Goal: Information Seeking & Learning: Find specific fact

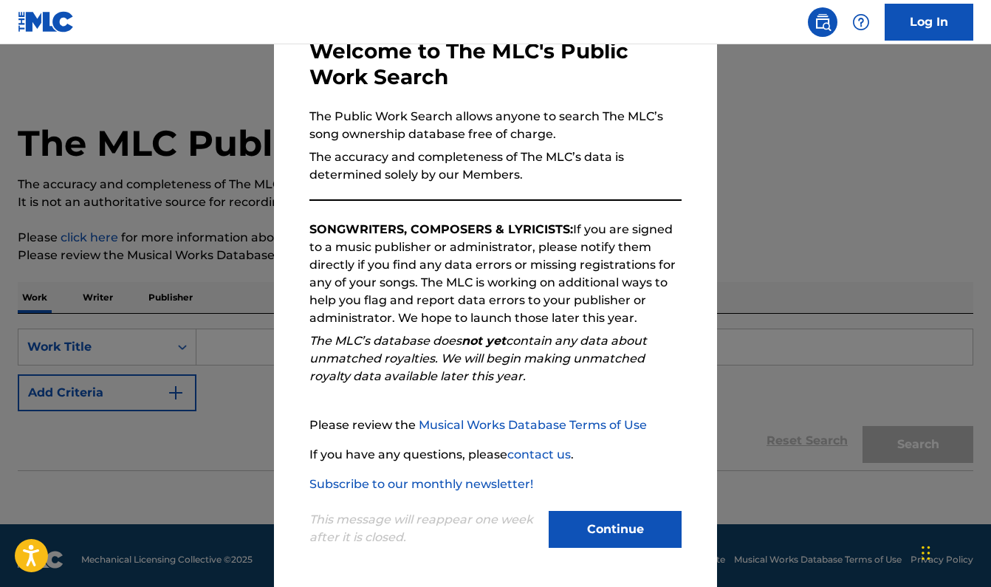
scroll to position [89, 0]
click at [632, 523] on button "Continue" at bounding box center [615, 529] width 133 height 37
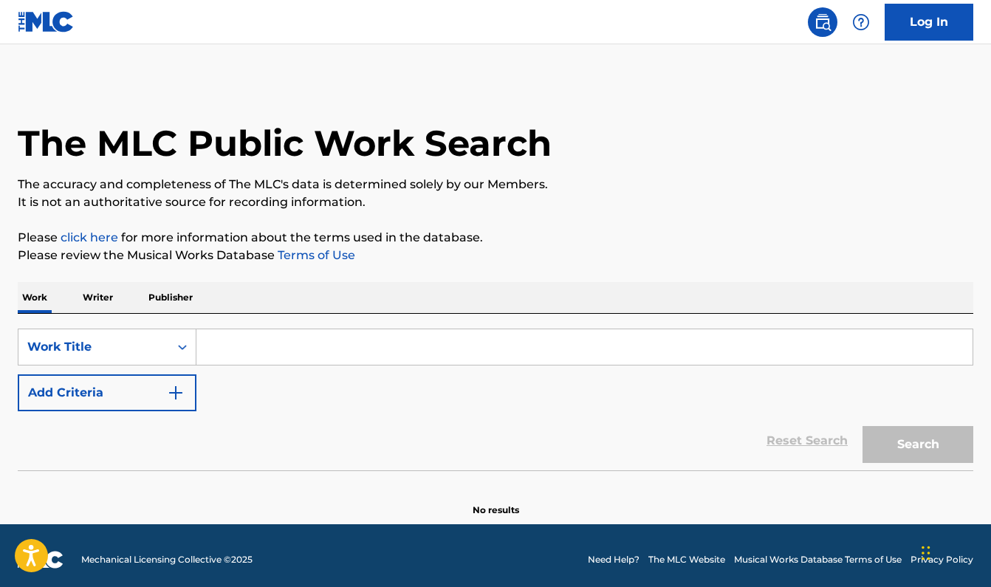
click at [101, 296] on p "Writer" at bounding box center [97, 297] width 39 height 31
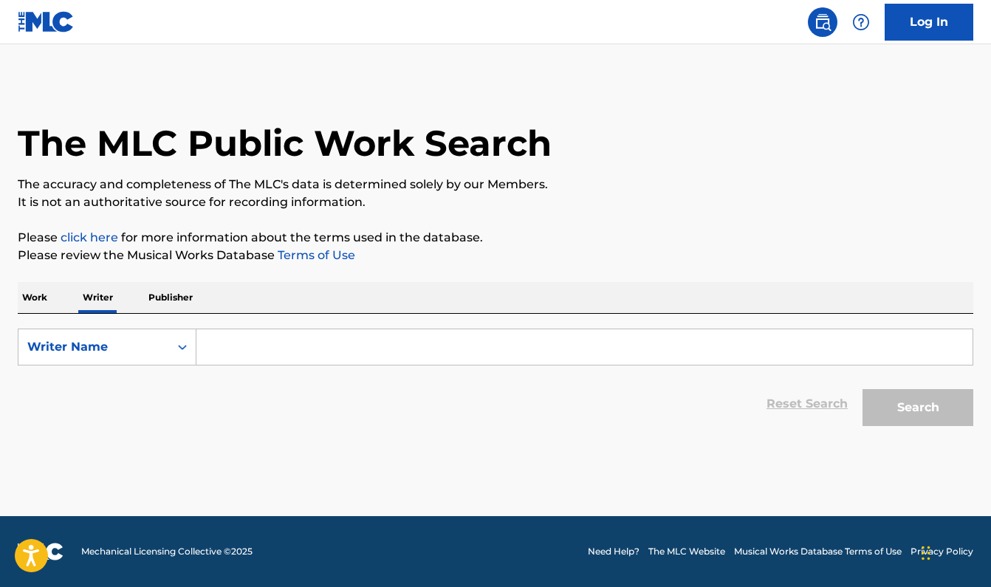
click at [247, 345] on input "Search Form" at bounding box center [584, 346] width 776 height 35
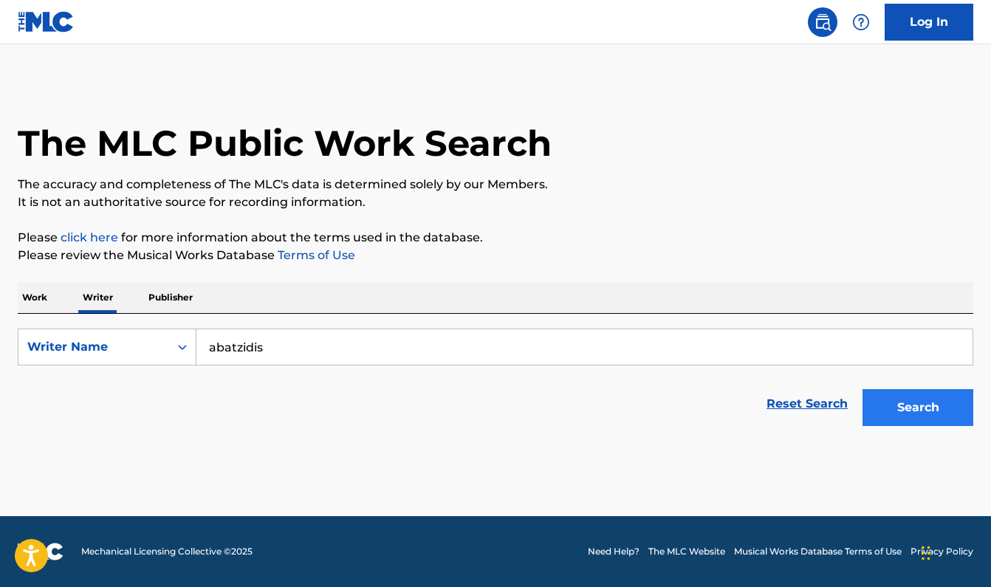
type input "abatzidis"
click at [923, 407] on button "Search" at bounding box center [917, 407] width 111 height 37
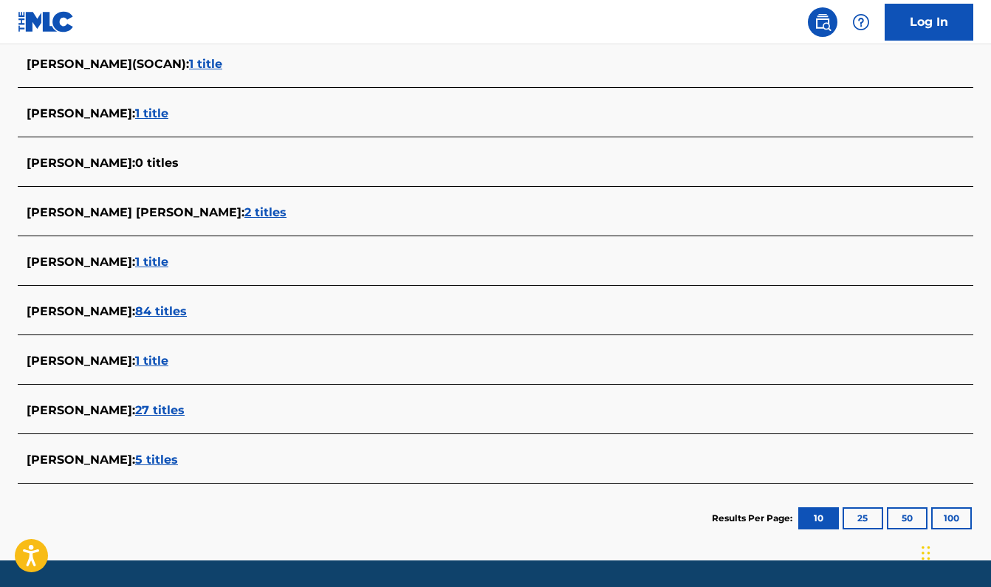
scroll to position [500, 0]
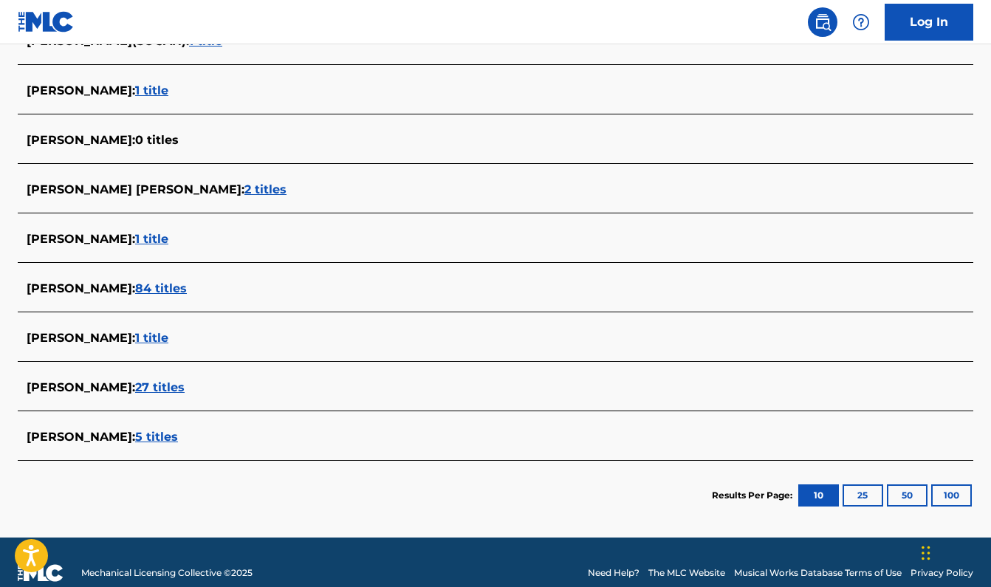
click at [184, 291] on span "84 titles" at bounding box center [161, 288] width 52 height 14
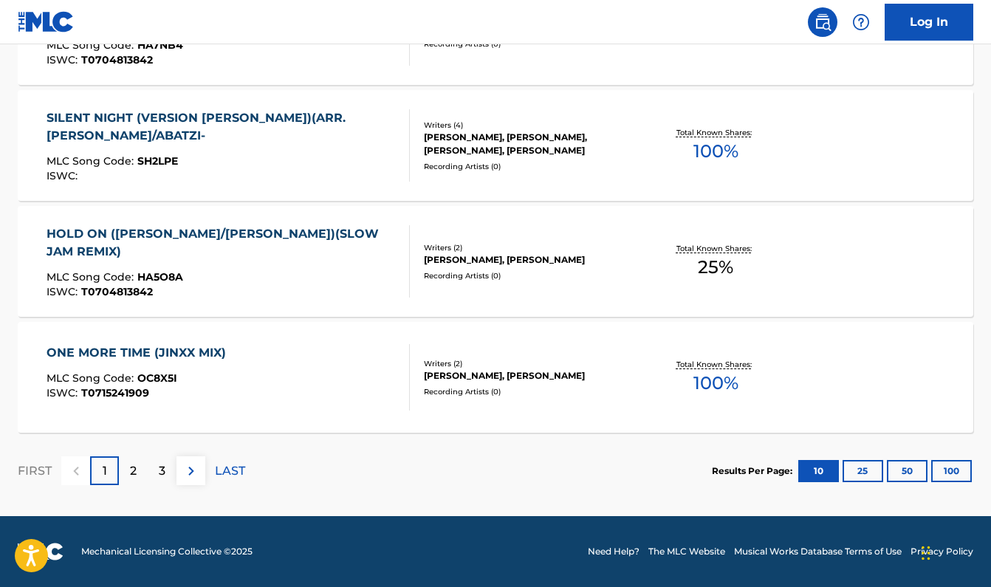
scroll to position [1220, 0]
click at [131, 347] on div "ONE MORE TIME (JINXX MIX)" at bounding box center [140, 353] width 187 height 18
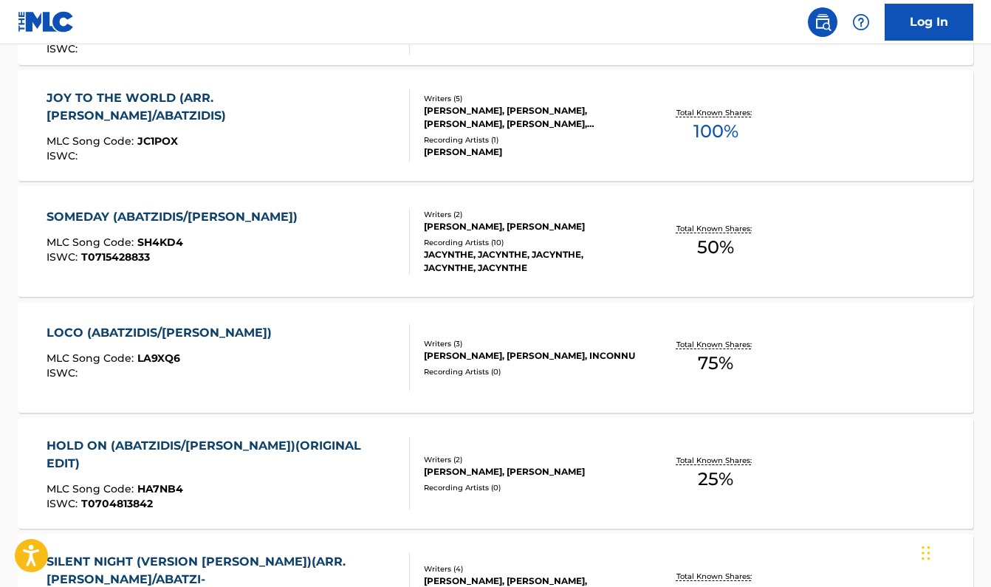
scroll to position [776, 0]
click at [95, 218] on div "SOMEDAY (ABATZIDIS/GALATI)" at bounding box center [176, 218] width 258 height 18
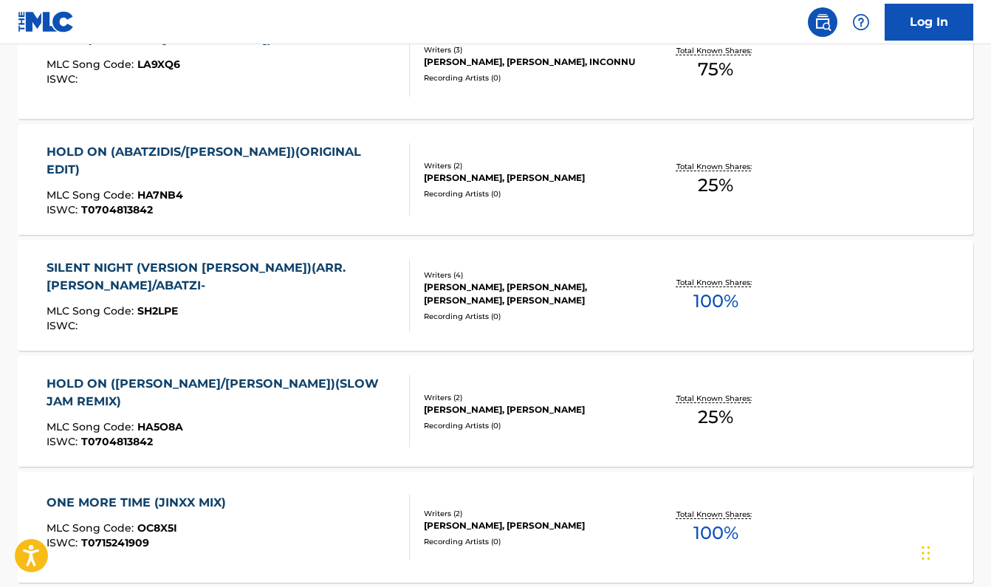
scroll to position [1071, 0]
click at [111, 264] on div "SILENT NIGHT (VERSION CHANTEE)(ARR.GALATI/ABATZI-" at bounding box center [222, 275] width 351 height 35
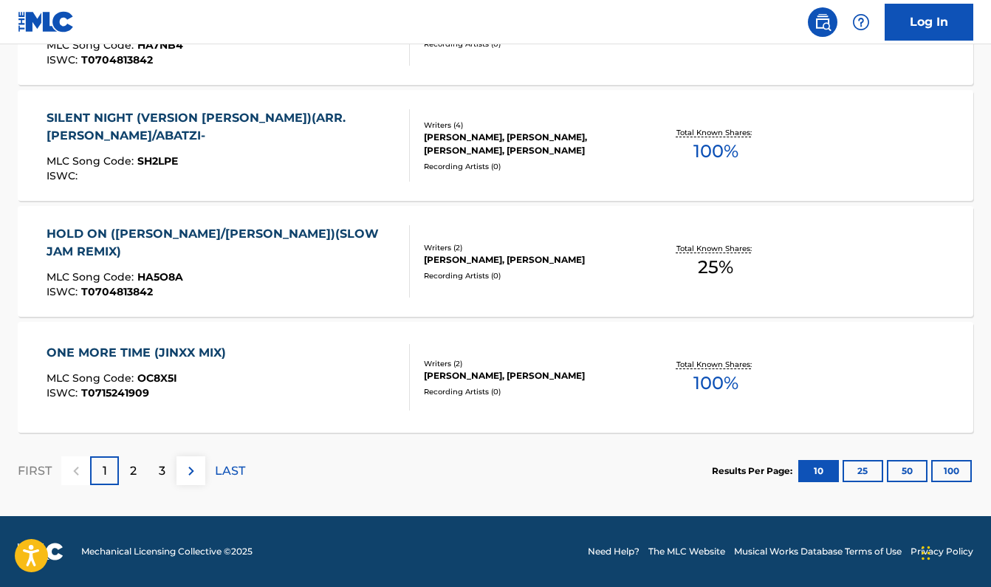
scroll to position [1220, 0]
click at [130, 469] on p "2" at bounding box center [133, 471] width 7 height 18
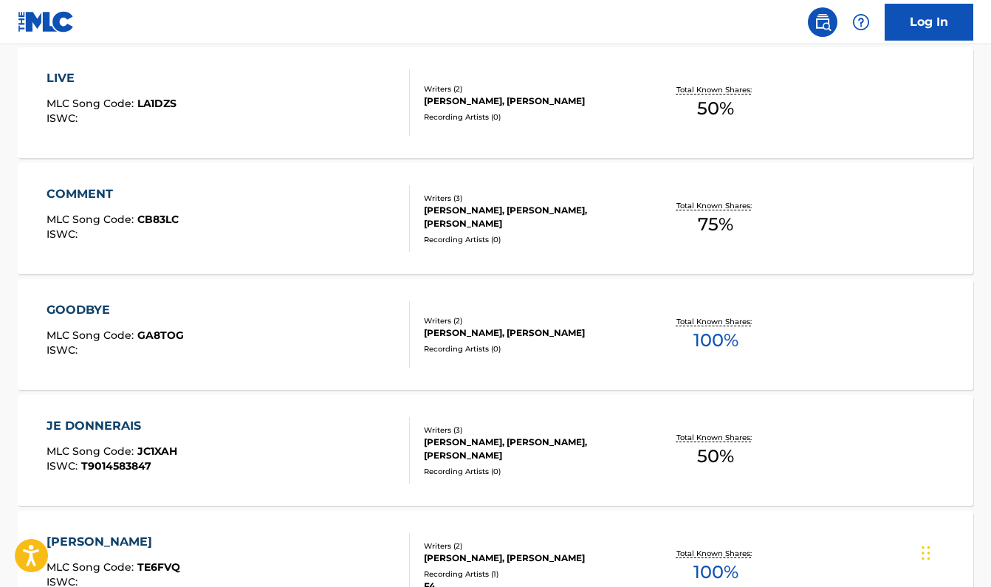
scroll to position [456, 0]
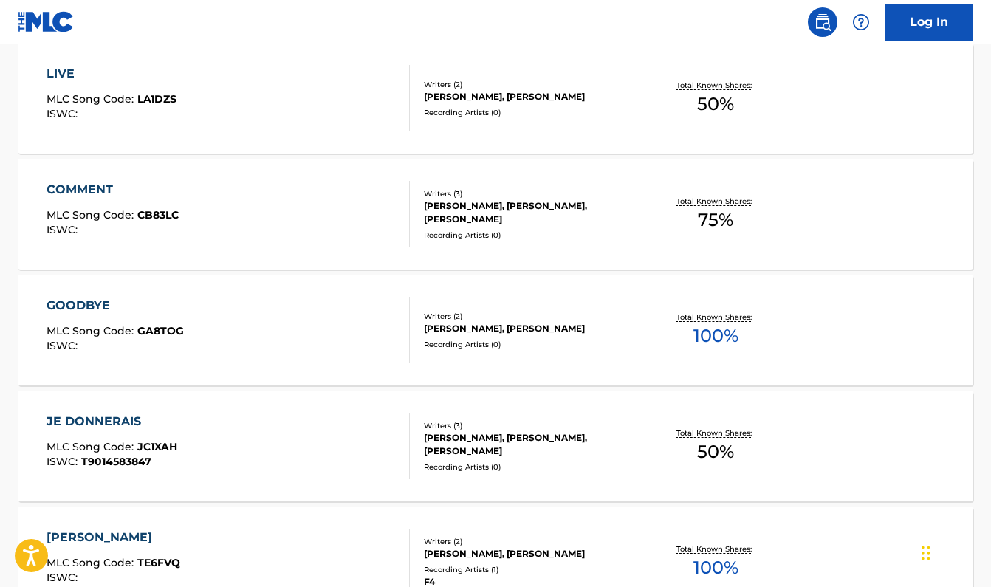
click at [62, 73] on div "LIVE" at bounding box center [112, 74] width 130 height 18
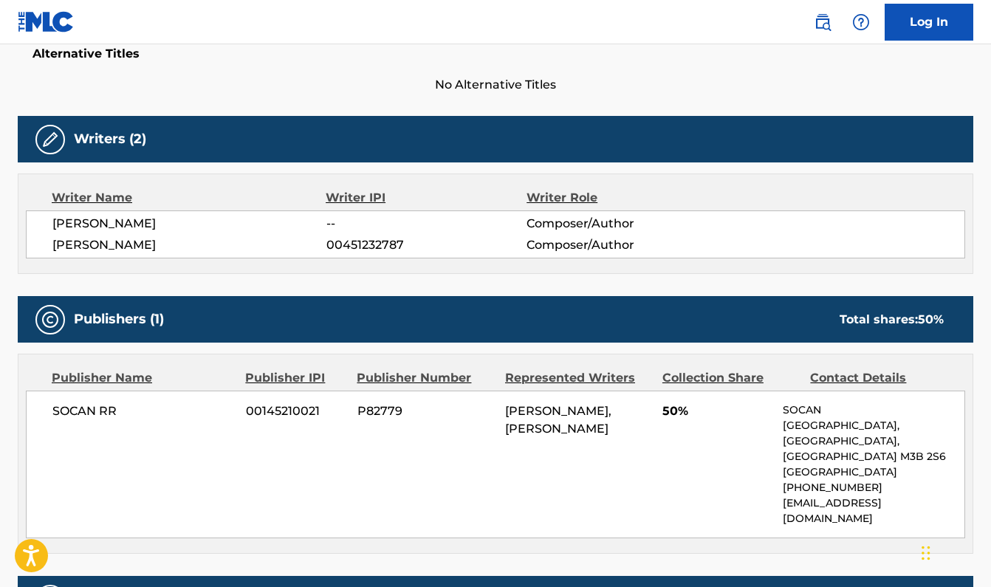
scroll to position [405, 0]
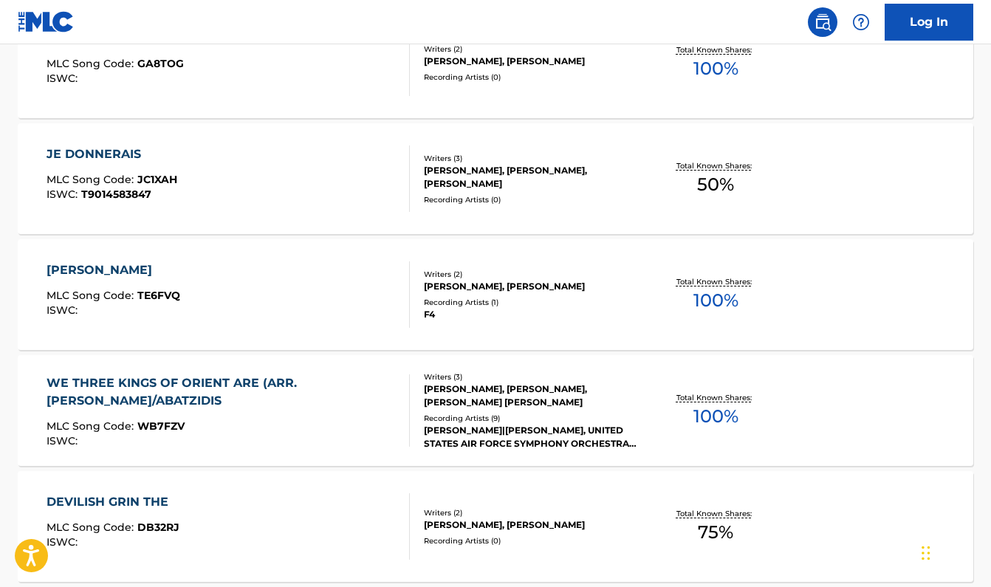
scroll to position [734, 0]
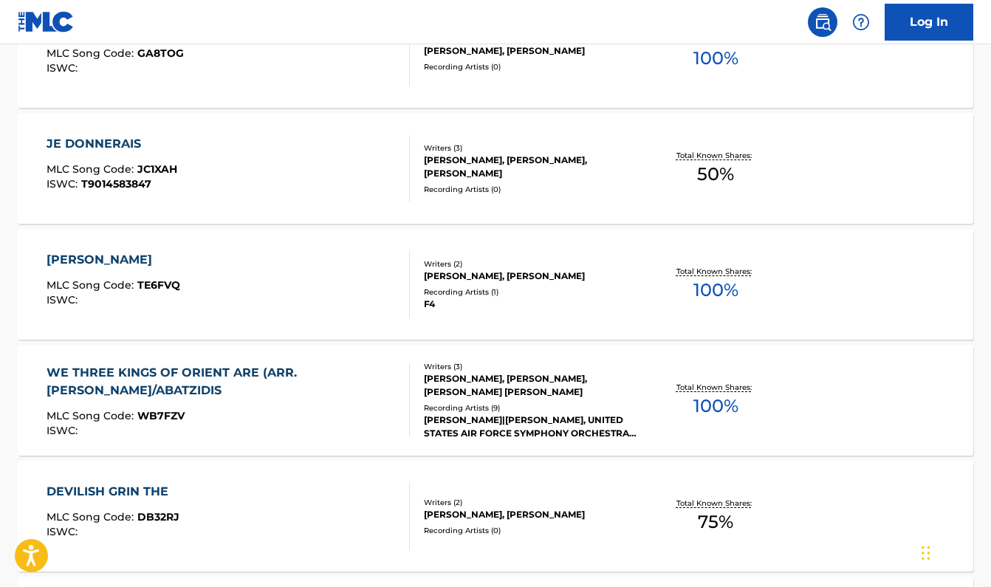
click at [70, 258] on div "TI YAN" at bounding box center [114, 260] width 134 height 18
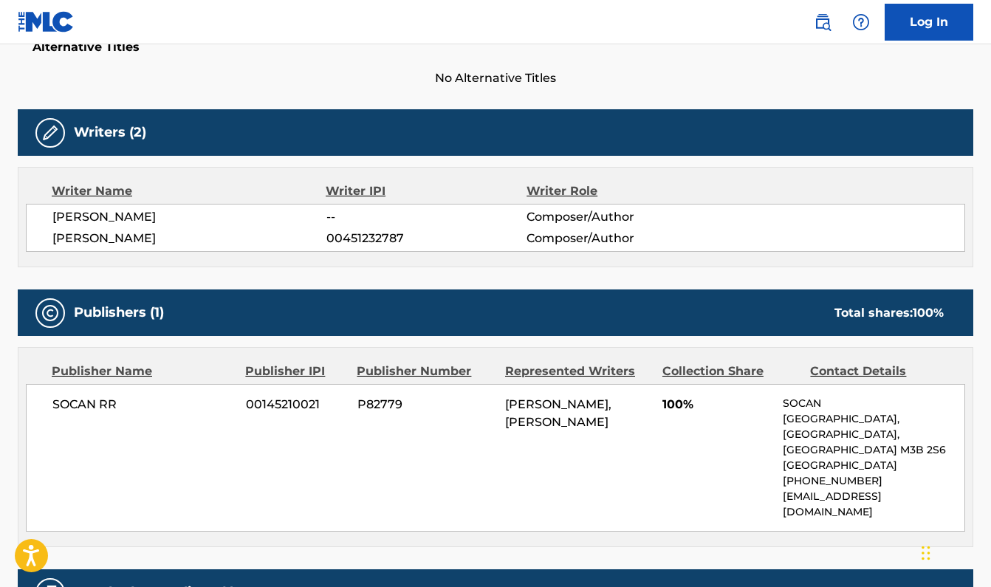
scroll to position [411, 0]
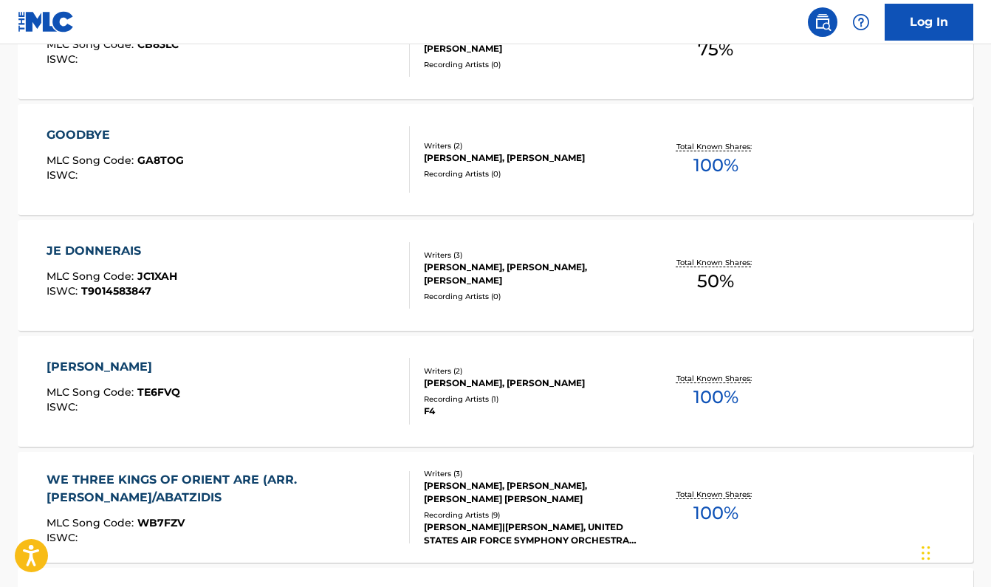
scroll to position [552, 0]
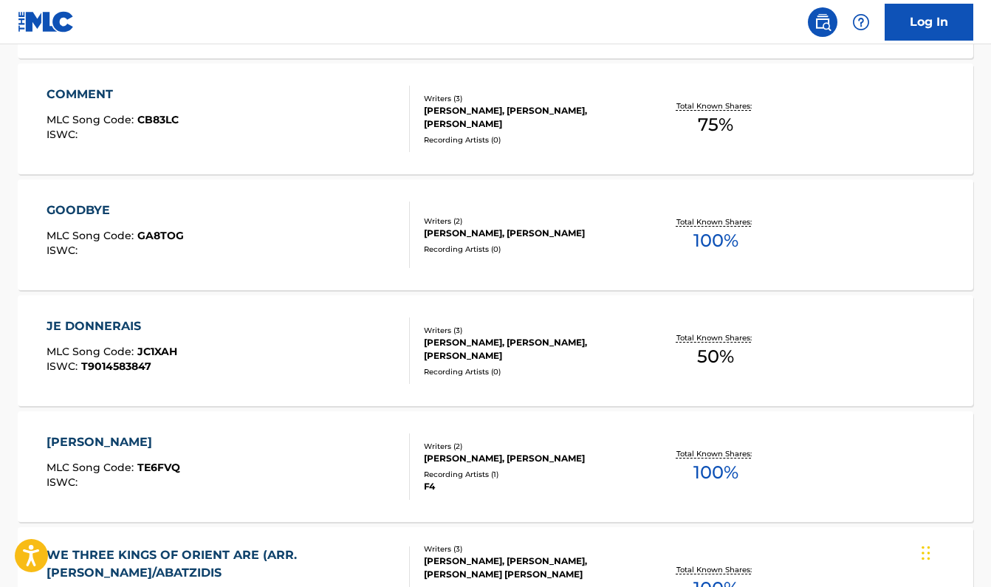
click at [83, 207] on div "GOODBYE" at bounding box center [115, 211] width 137 height 18
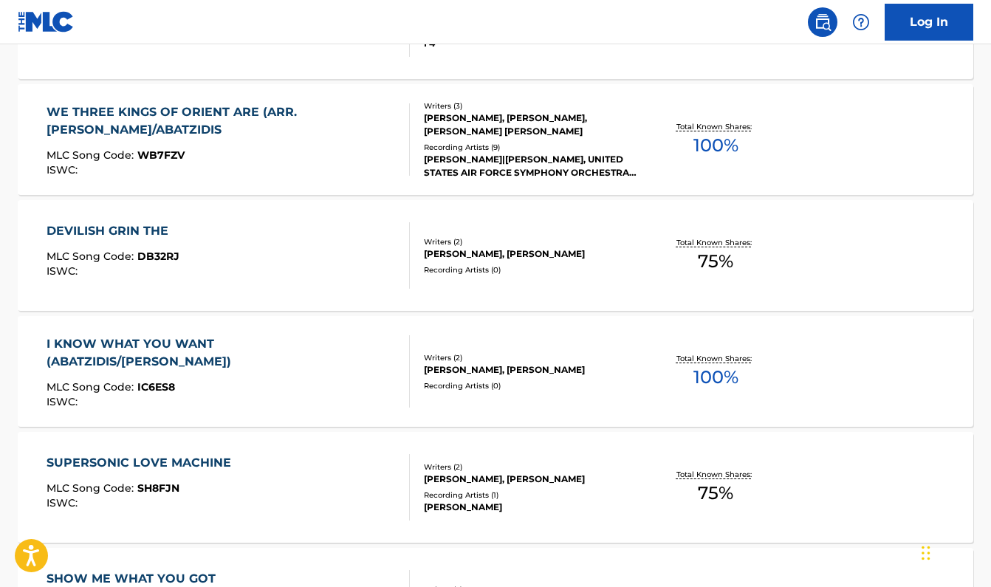
scroll to position [996, 0]
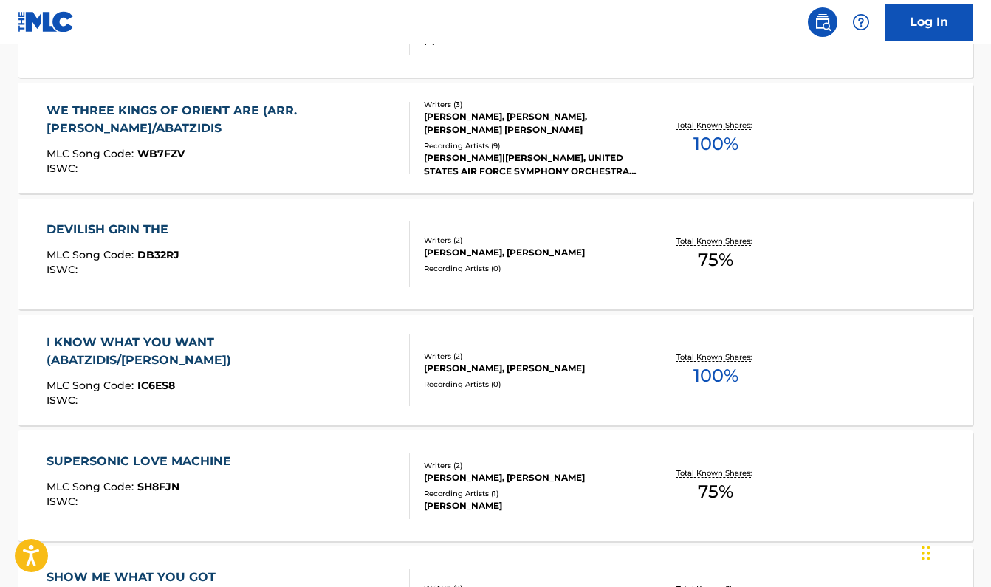
click at [109, 228] on div "DEVILISH GRIN THE" at bounding box center [113, 230] width 133 height 18
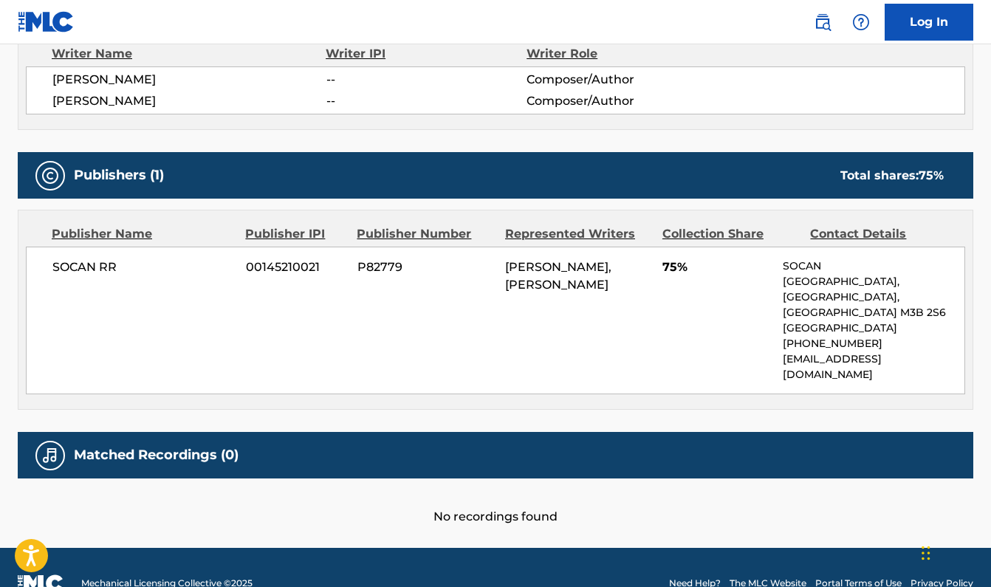
scroll to position [547, 0]
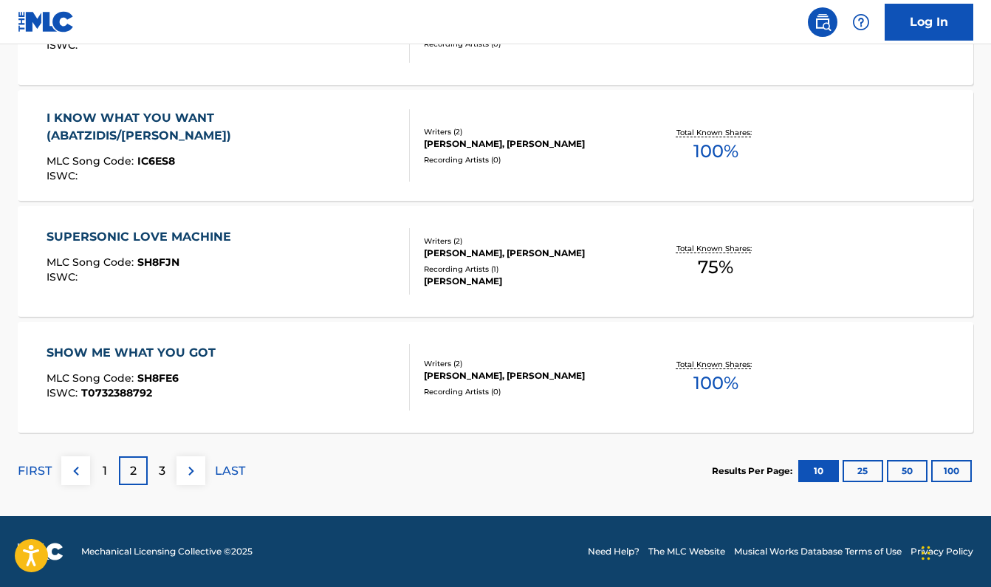
scroll to position [1220, 0]
click at [862, 474] on button "25" at bounding box center [862, 471] width 41 height 22
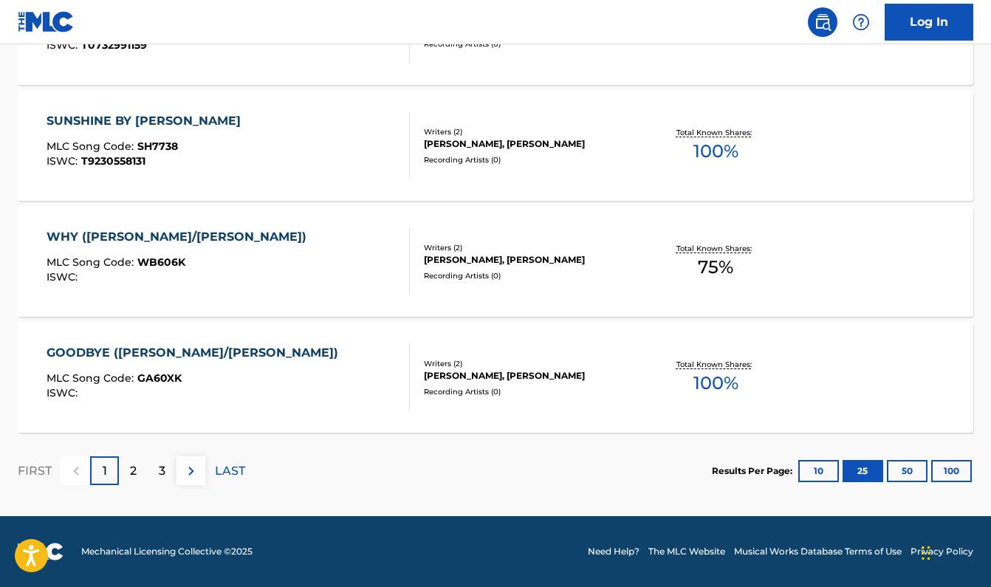
scroll to position [2959, 0]
click at [907, 469] on button "50" at bounding box center [907, 471] width 41 height 22
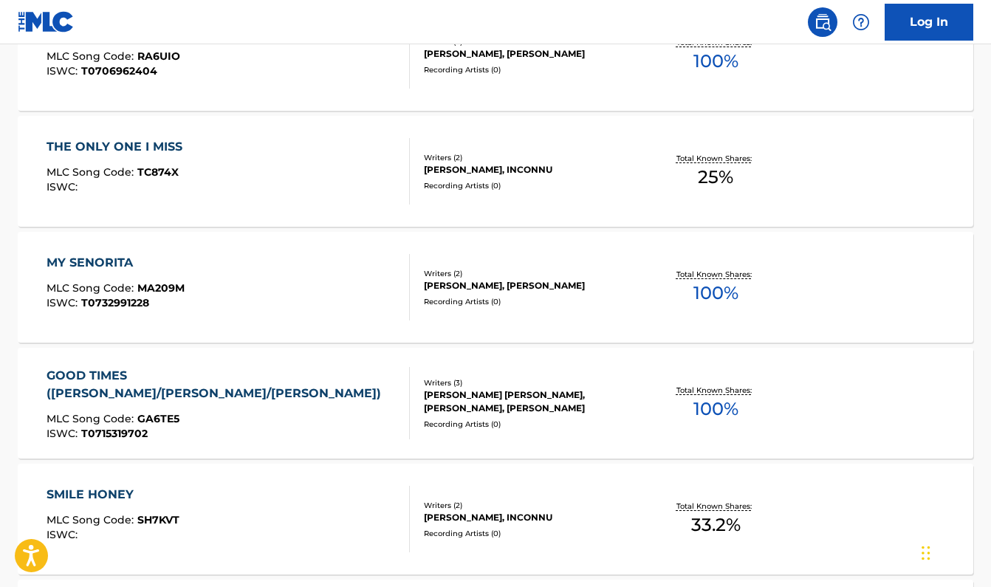
scroll to position [4326, 0]
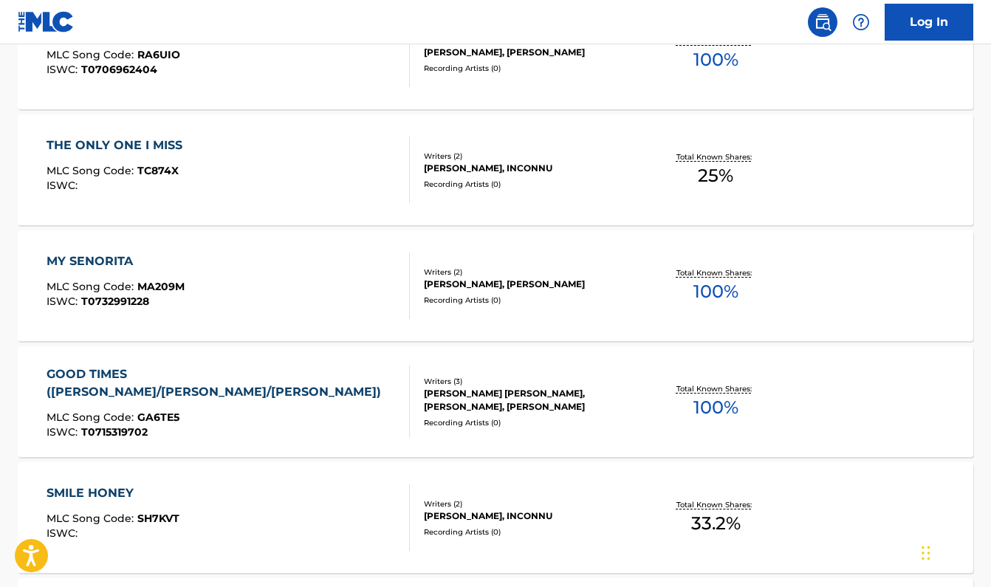
click at [106, 143] on div "THE ONLY ONE I MISS" at bounding box center [118, 146] width 143 height 18
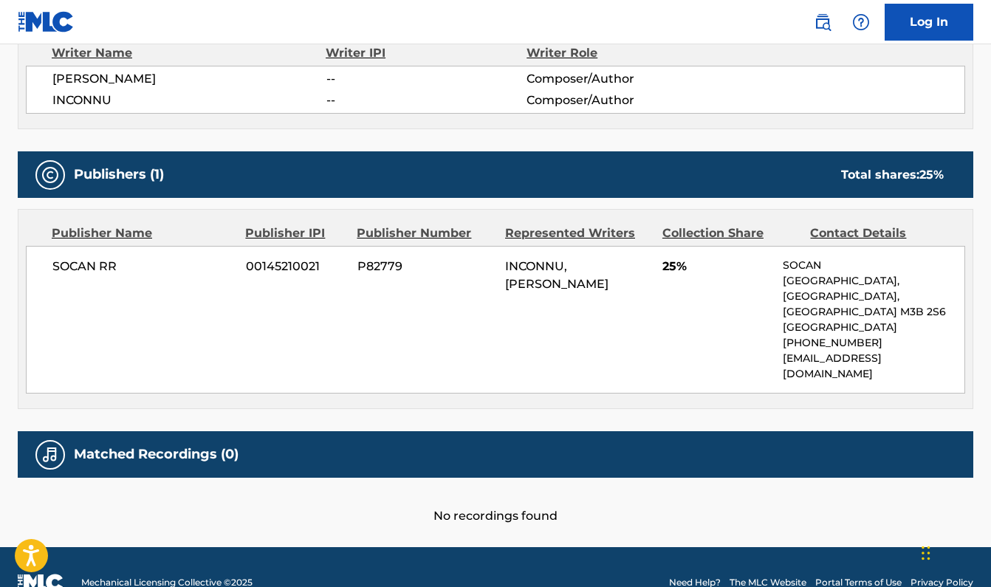
scroll to position [547, 0]
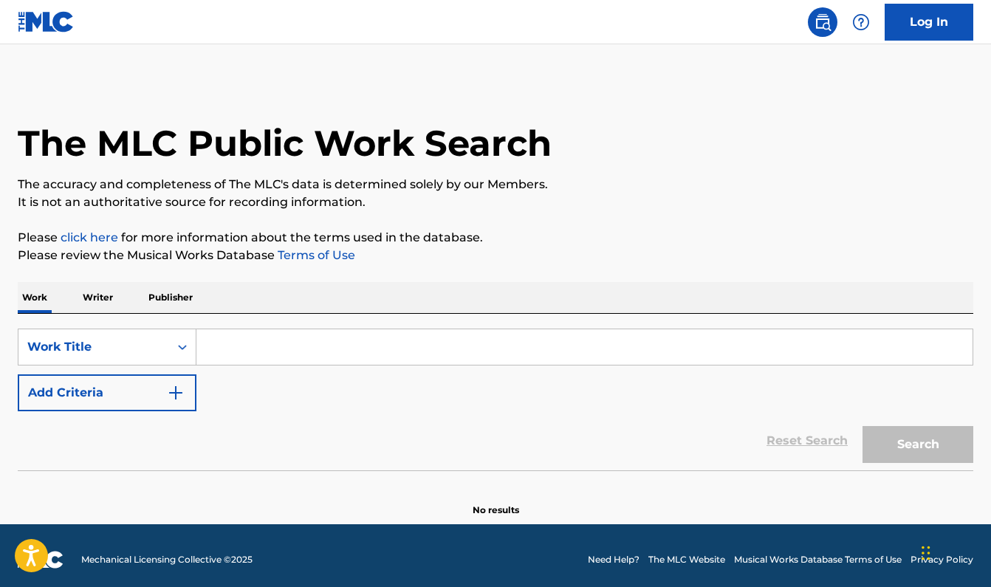
click at [176, 296] on p "Publisher" at bounding box center [170, 297] width 53 height 31
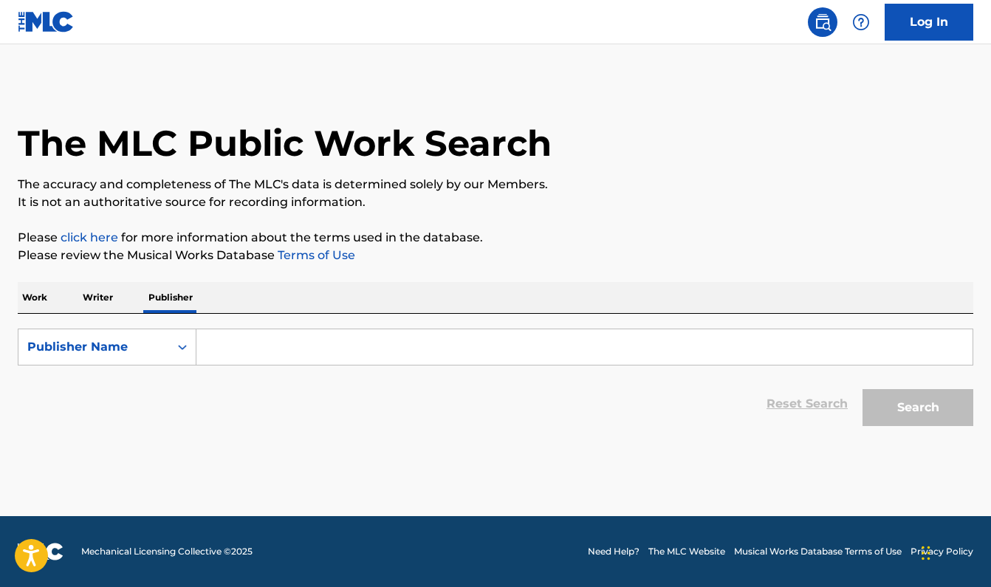
click at [236, 349] on input "Search Form" at bounding box center [584, 346] width 776 height 35
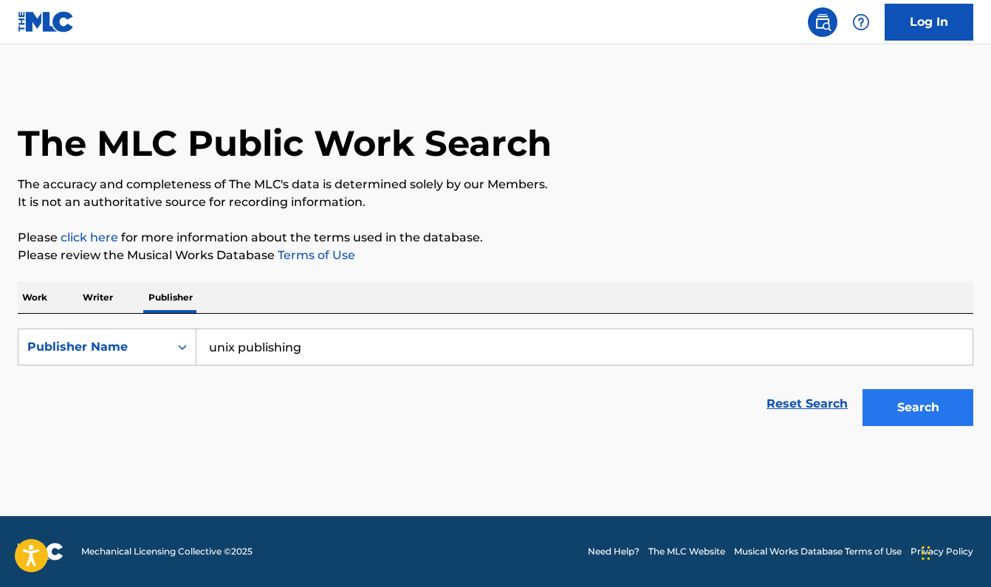
type input "unix publishing"
click at [920, 408] on button "Search" at bounding box center [917, 407] width 111 height 37
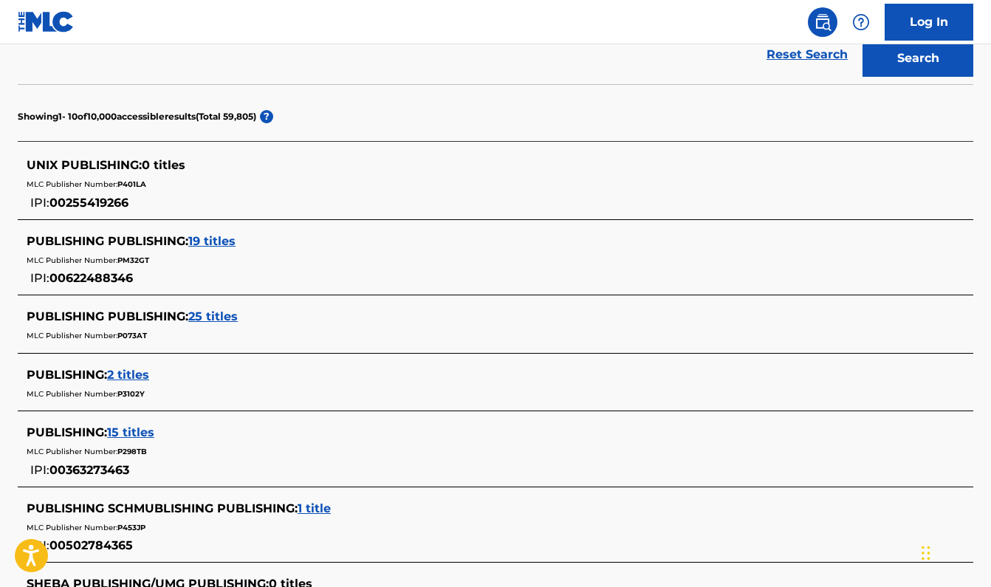
scroll to position [270, 0]
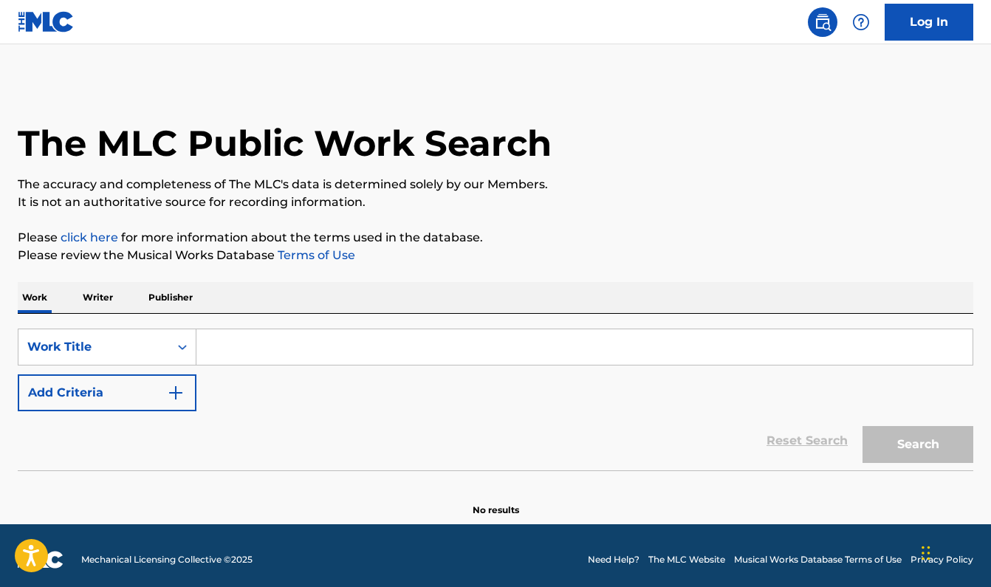
click at [171, 305] on p "Publisher" at bounding box center [170, 297] width 53 height 31
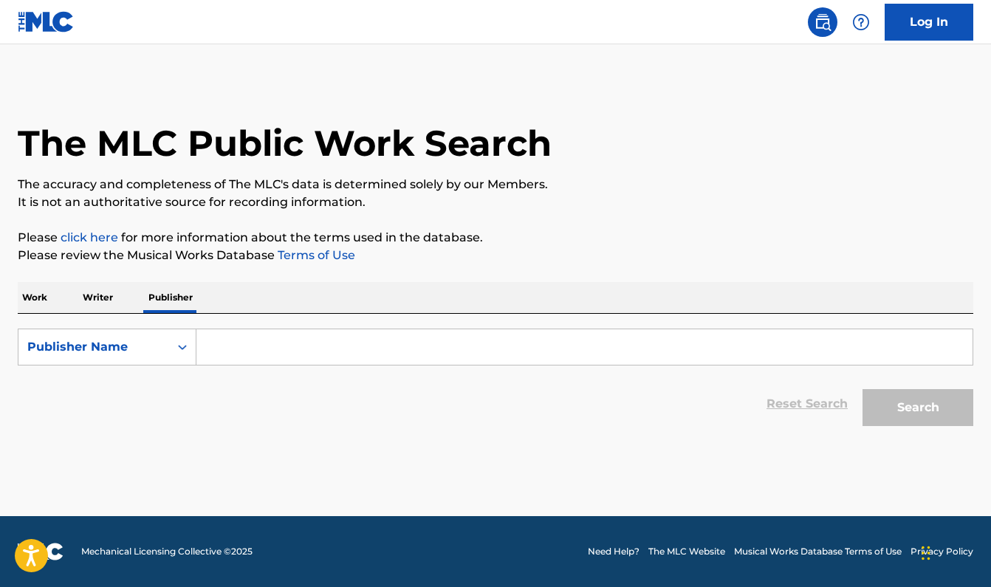
click at [107, 295] on p "Writer" at bounding box center [97, 297] width 39 height 31
click at [325, 355] on input "Search Form" at bounding box center [584, 346] width 776 height 35
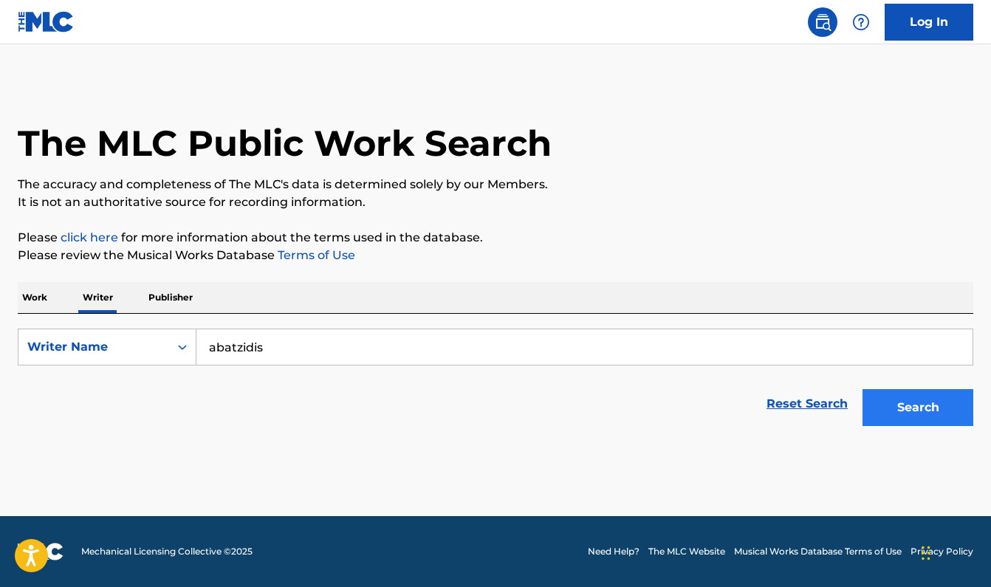
type input "abatzidis"
click at [910, 399] on button "Search" at bounding box center [917, 407] width 111 height 37
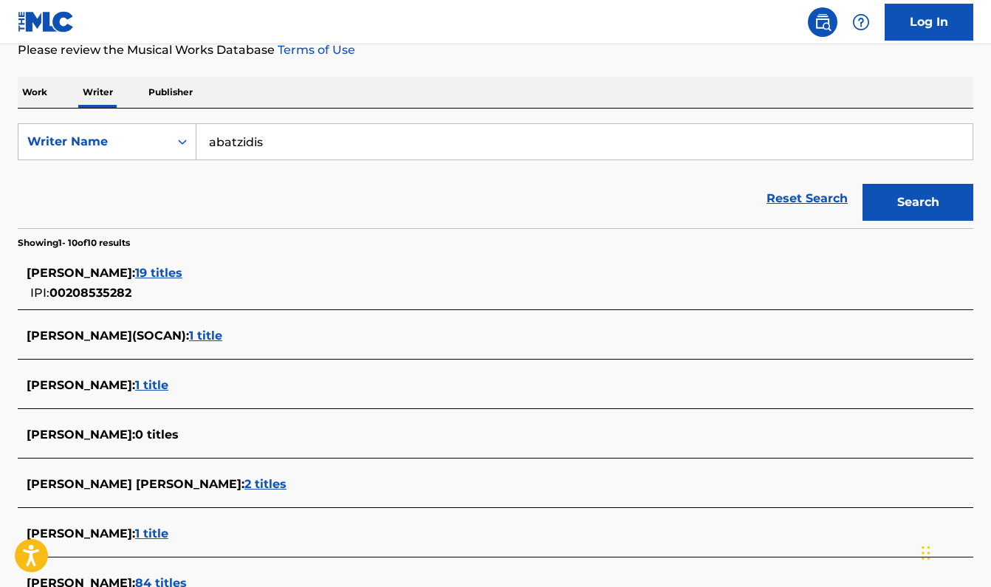
scroll to position [206, 0]
click at [222, 337] on span "1 title" at bounding box center [205, 335] width 33 height 14
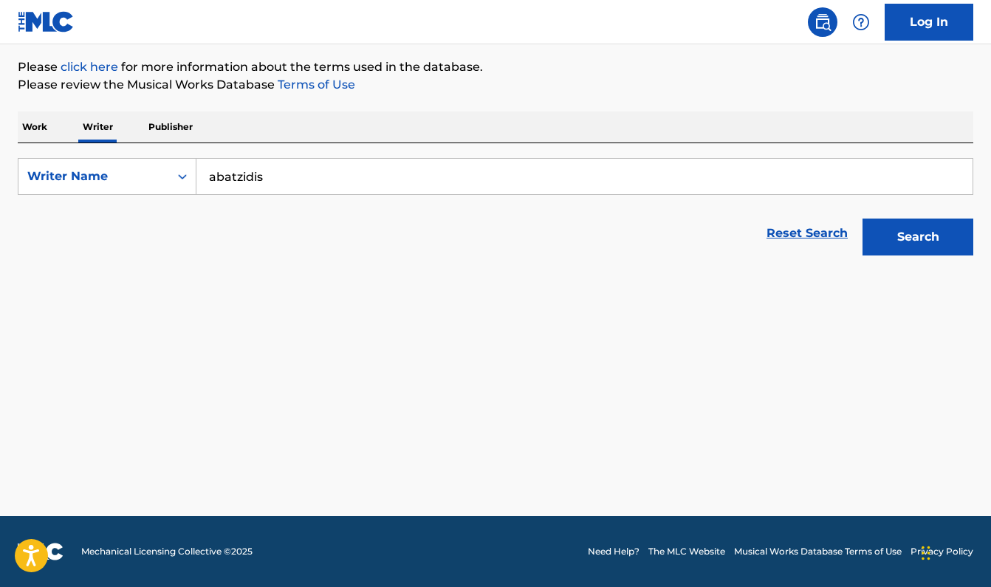
scroll to position [171, 0]
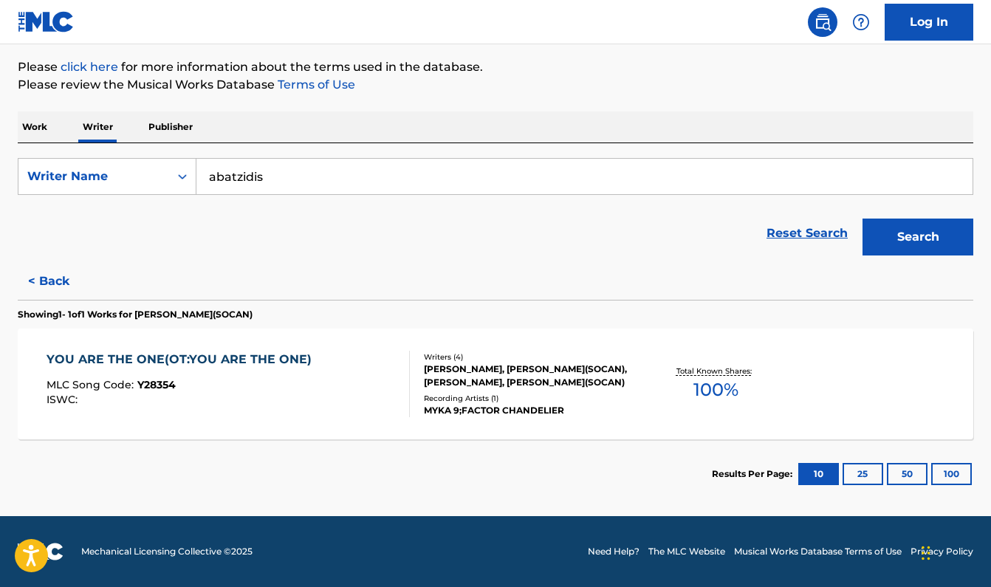
click at [109, 360] on div "YOU ARE THE ONE(OT:YOU ARE THE ONE)" at bounding box center [183, 360] width 272 height 18
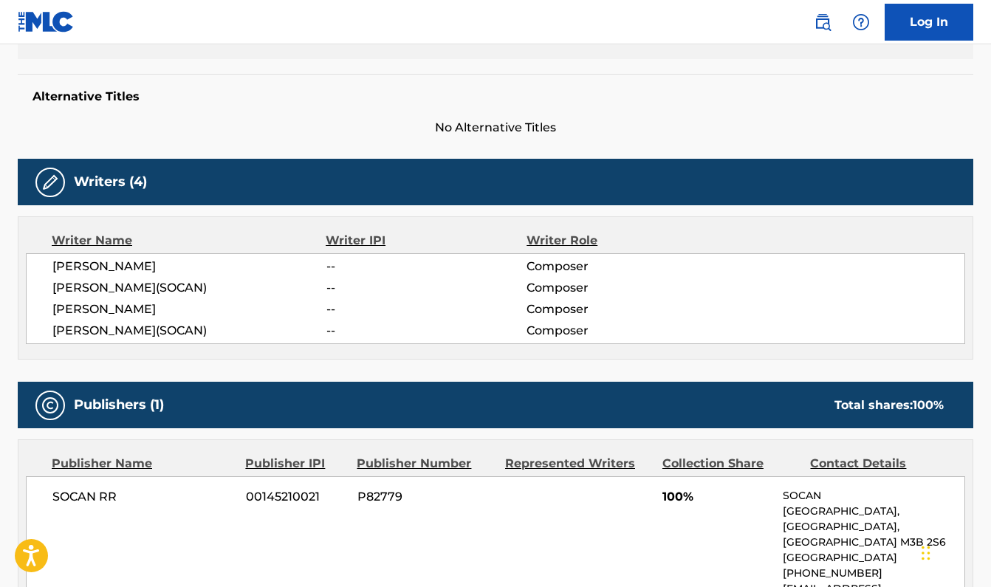
scroll to position [391, 0]
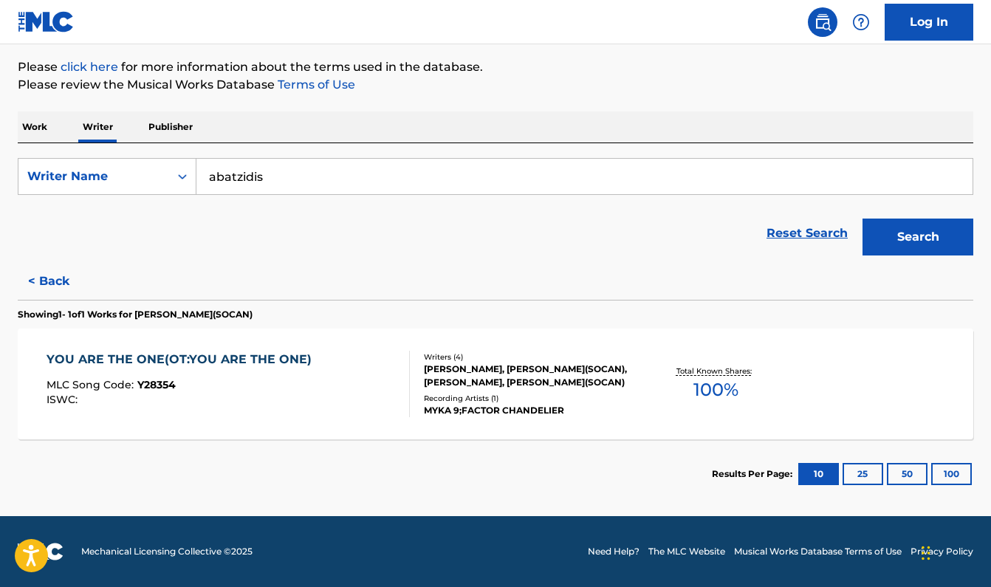
scroll to position [171, 0]
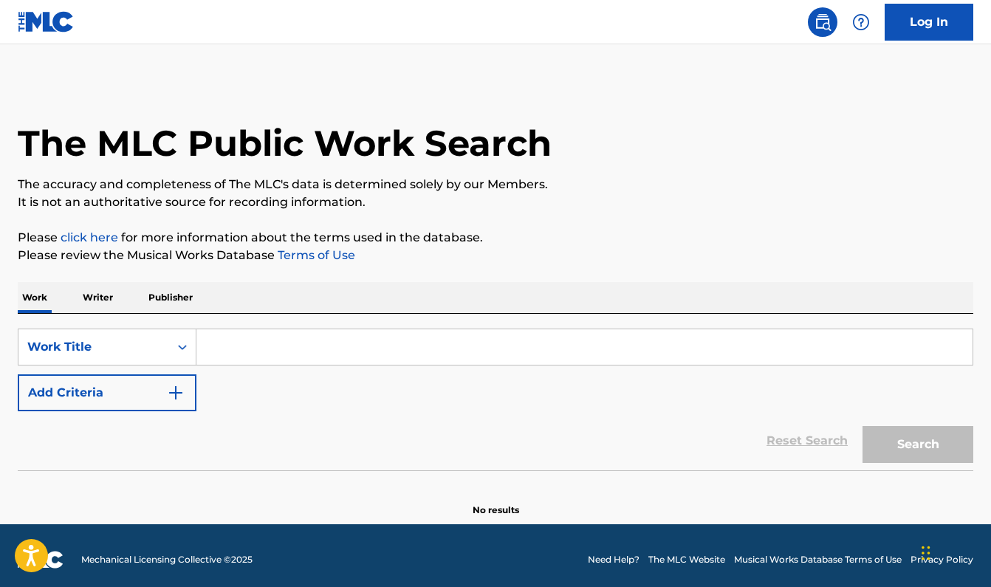
click at [241, 344] on input "Search Form" at bounding box center [584, 346] width 776 height 35
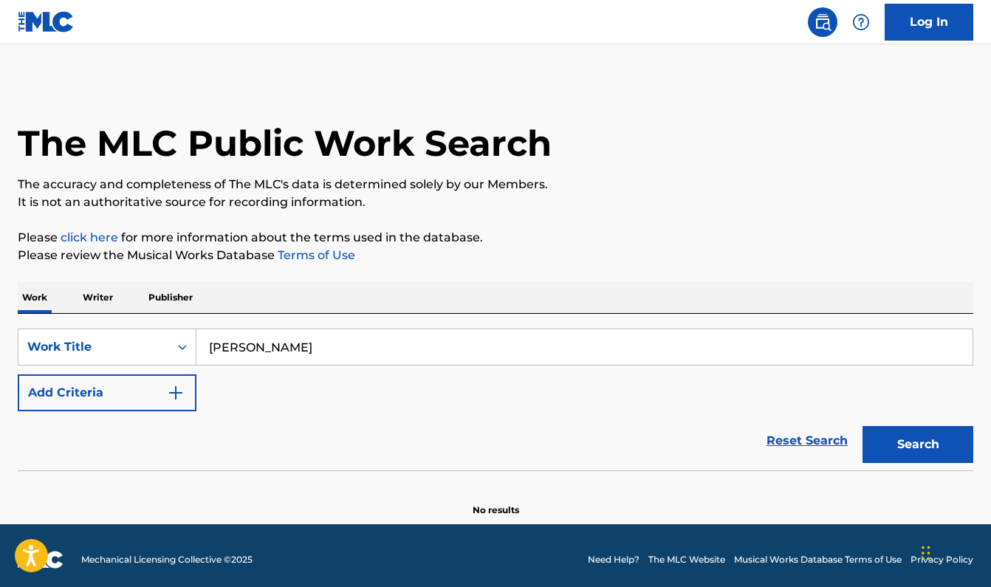
type input "[PERSON_NAME]"
click at [918, 444] on button "Search" at bounding box center [917, 444] width 111 height 37
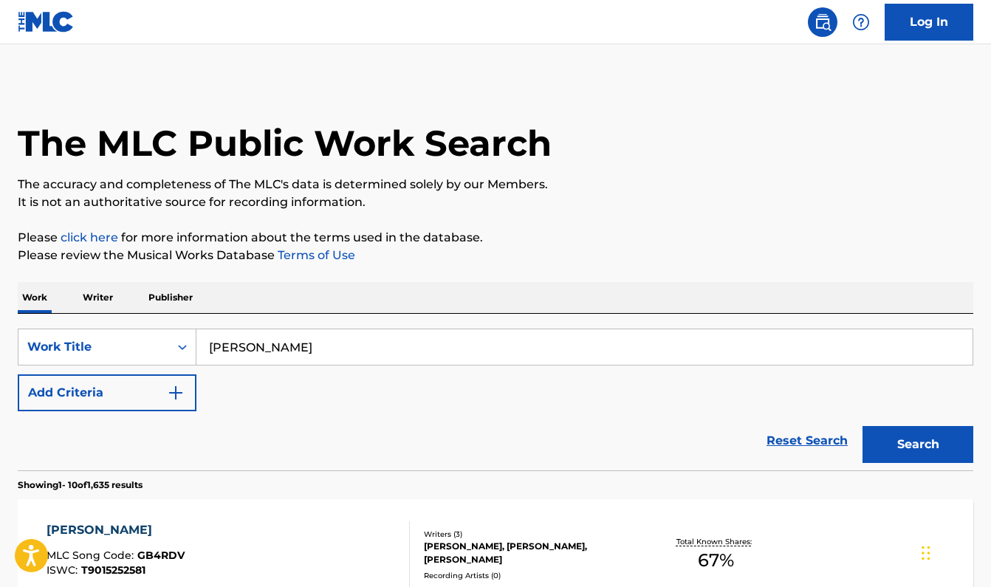
click at [100, 302] on p "Writer" at bounding box center [97, 297] width 39 height 31
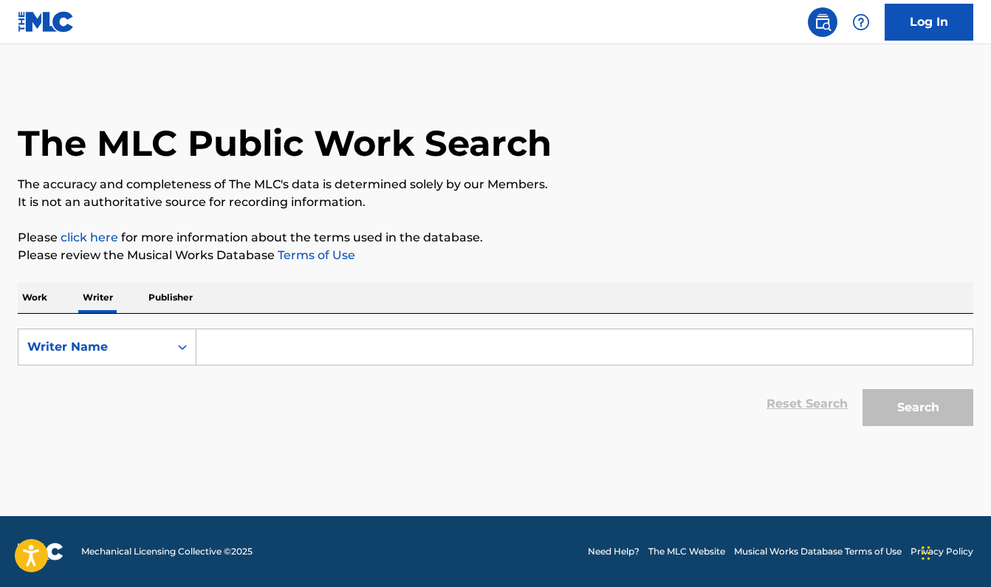
click at [244, 342] on input "Search Form" at bounding box center [584, 346] width 776 height 35
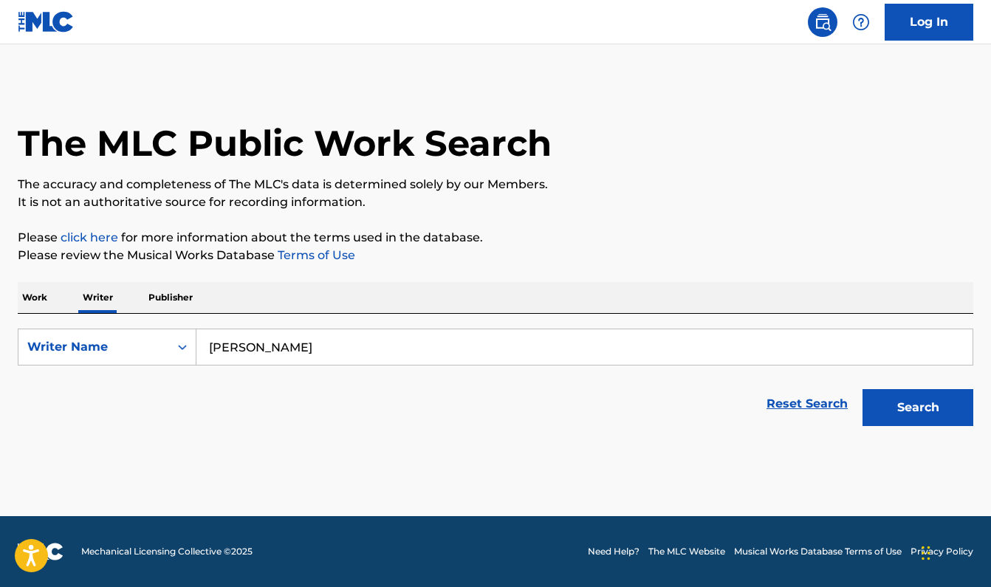
type input "[PERSON_NAME]"
click at [918, 408] on button "Search" at bounding box center [917, 407] width 111 height 37
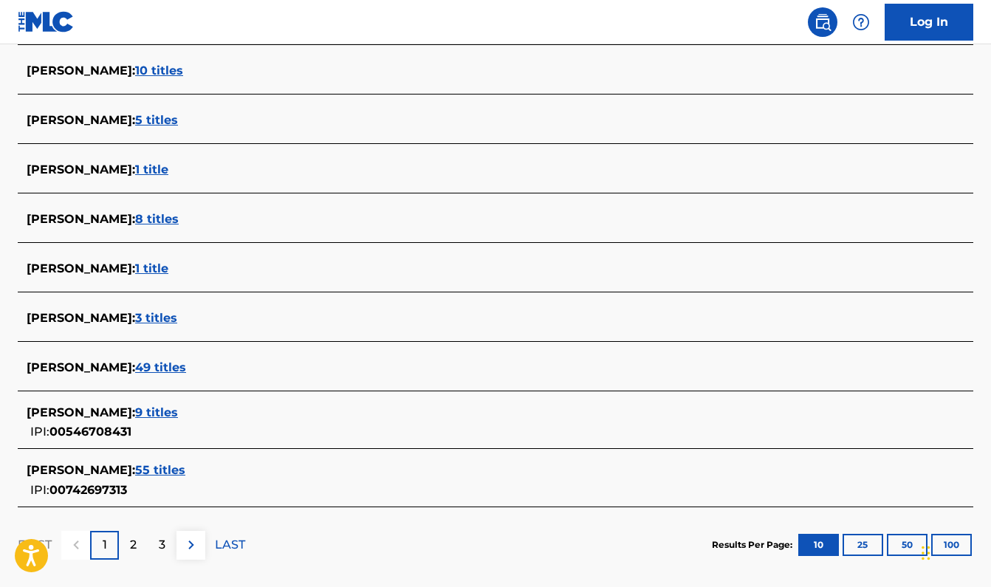
scroll to position [479, 0]
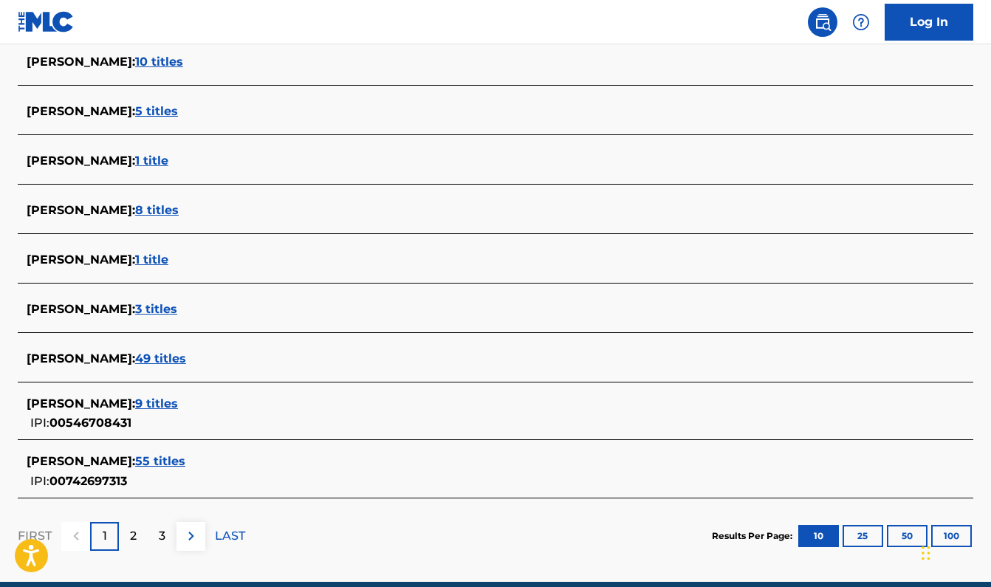
click at [149, 360] on span "49 titles" at bounding box center [160, 358] width 51 height 14
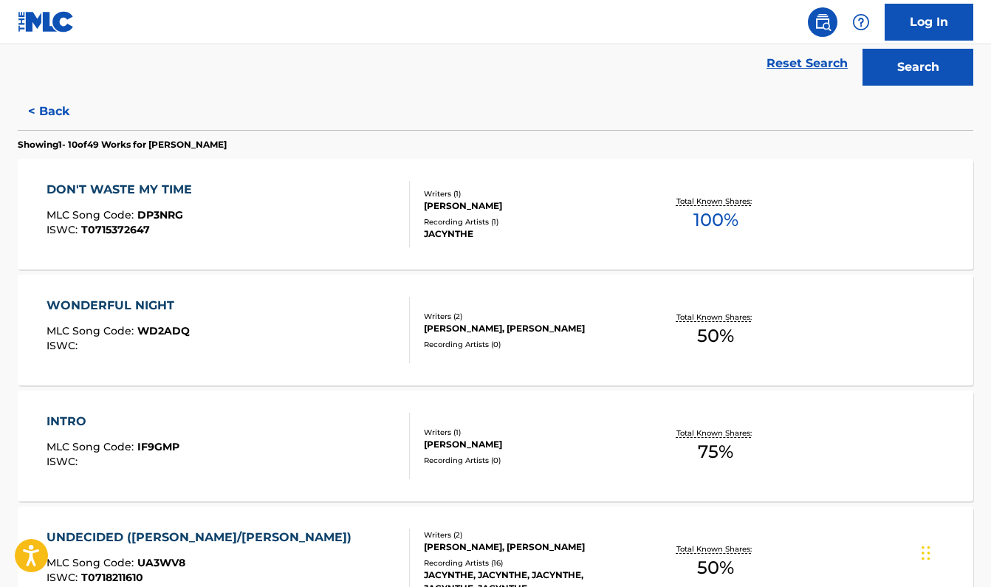
scroll to position [332, 0]
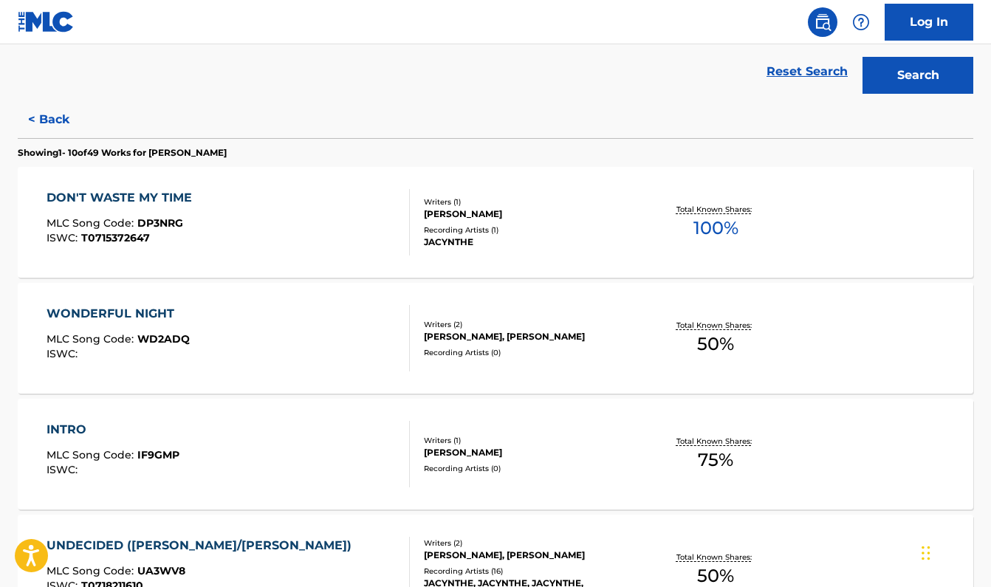
click at [137, 196] on div "DON'T WASTE MY TIME" at bounding box center [123, 198] width 153 height 18
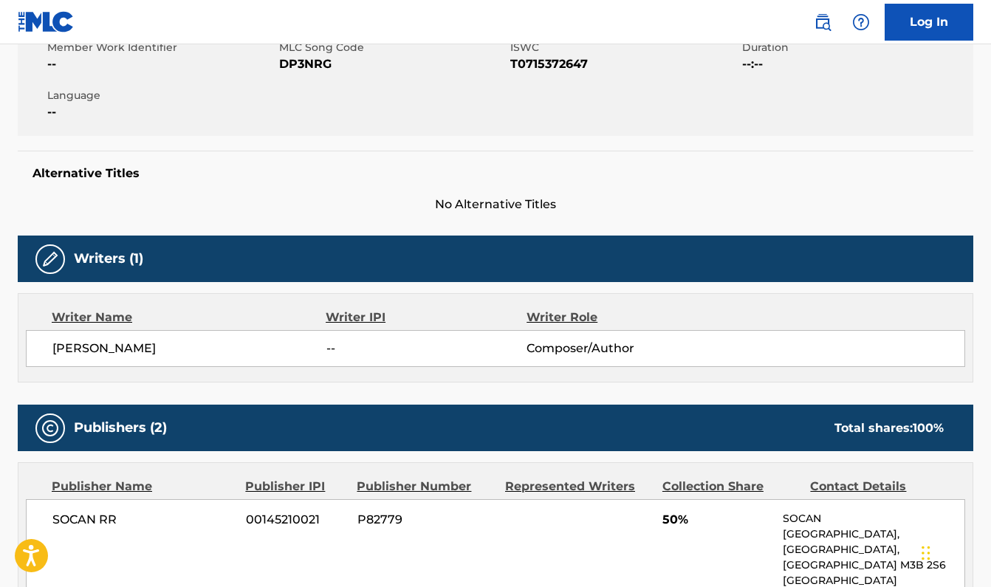
scroll to position [208, 0]
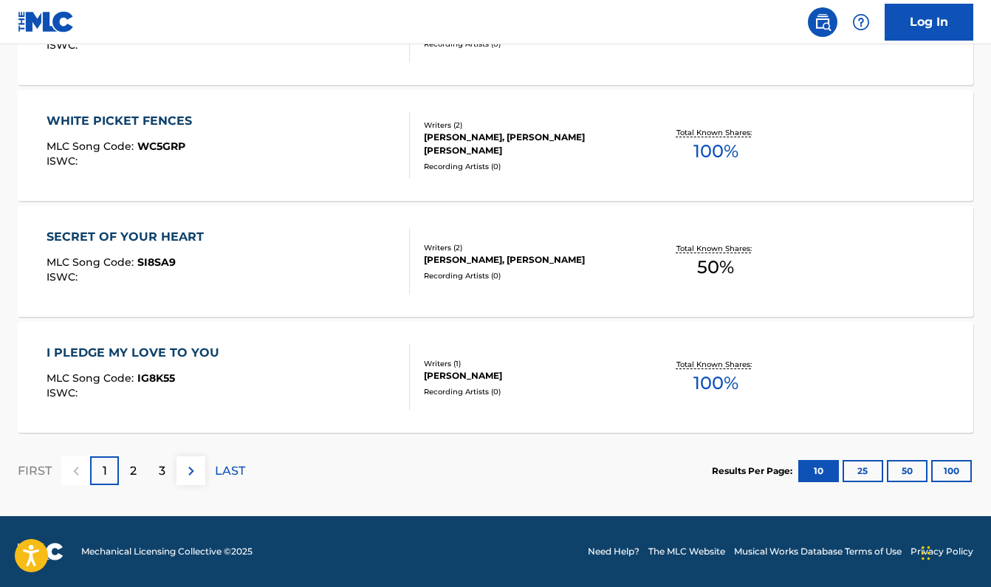
scroll to position [1220, 0]
click at [134, 470] on p "2" at bounding box center [133, 471] width 7 height 18
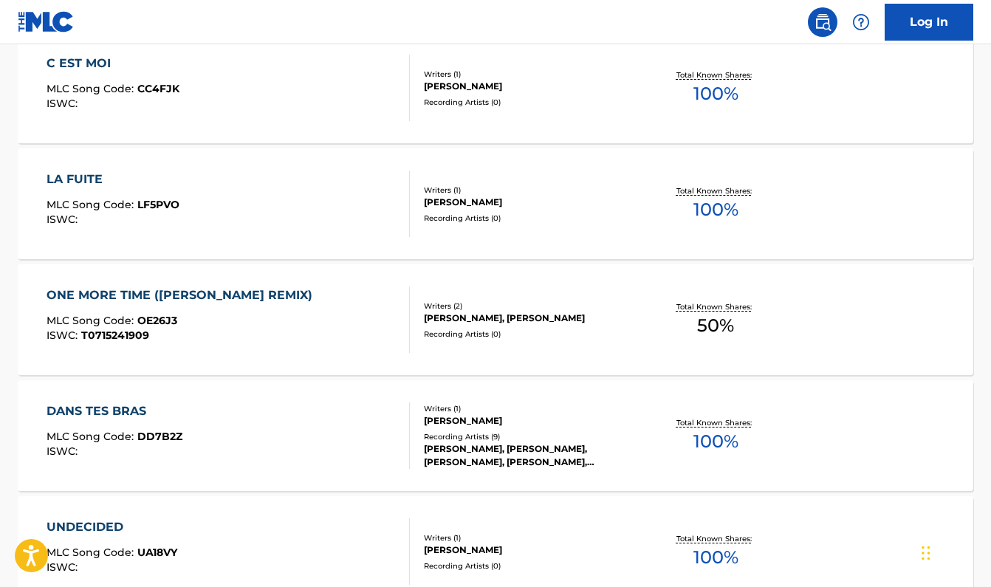
scroll to position [597, 0]
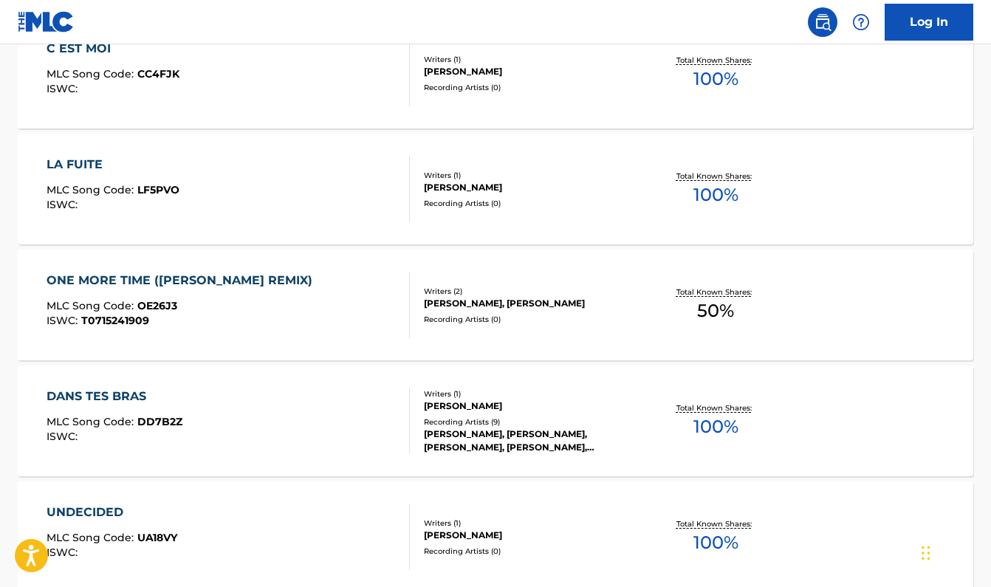
click at [95, 280] on div "ONE MORE TIME ([PERSON_NAME] REMIX)" at bounding box center [183, 281] width 273 height 18
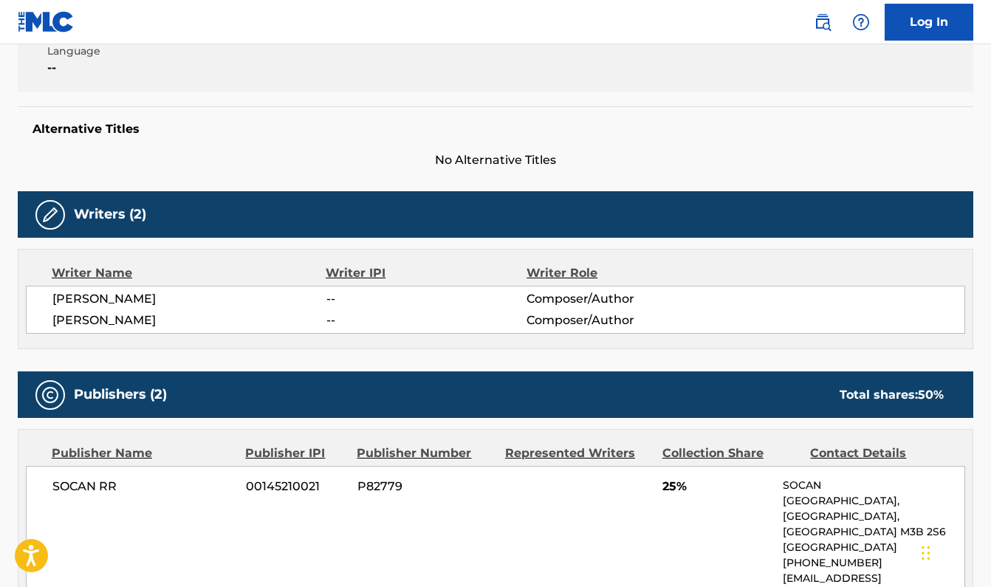
scroll to position [342, 0]
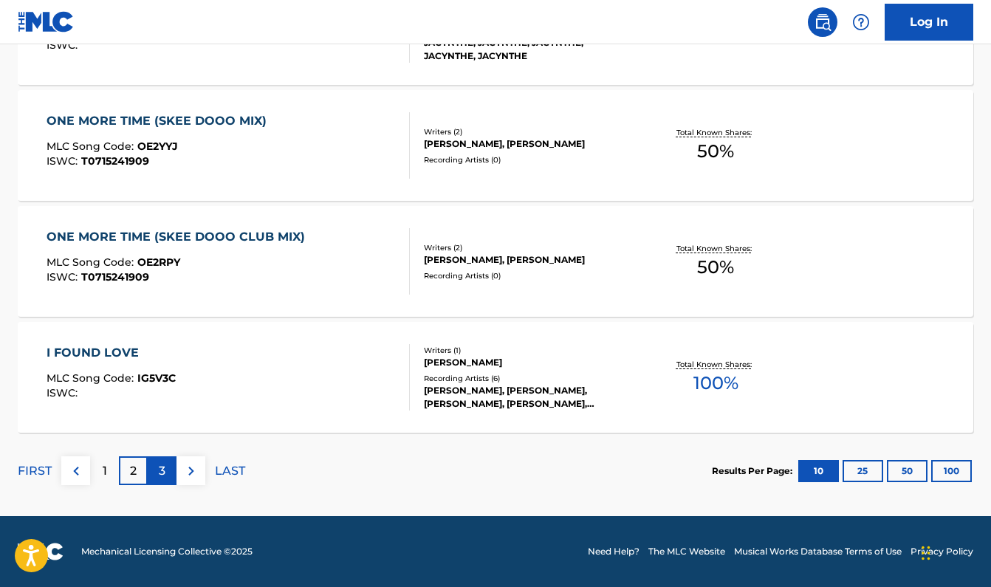
click at [157, 465] on div "3" at bounding box center [162, 470] width 29 height 29
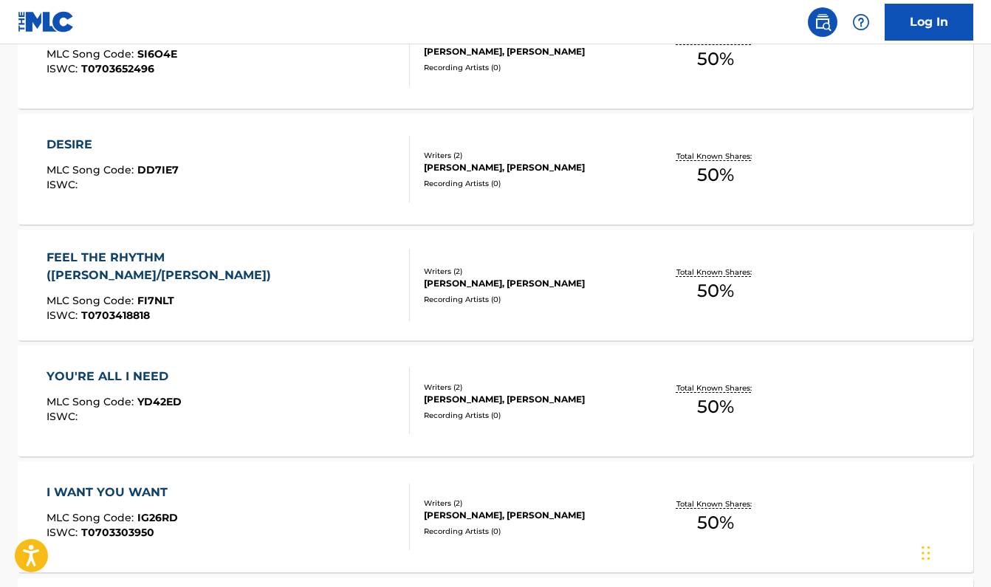
scroll to position [970, 0]
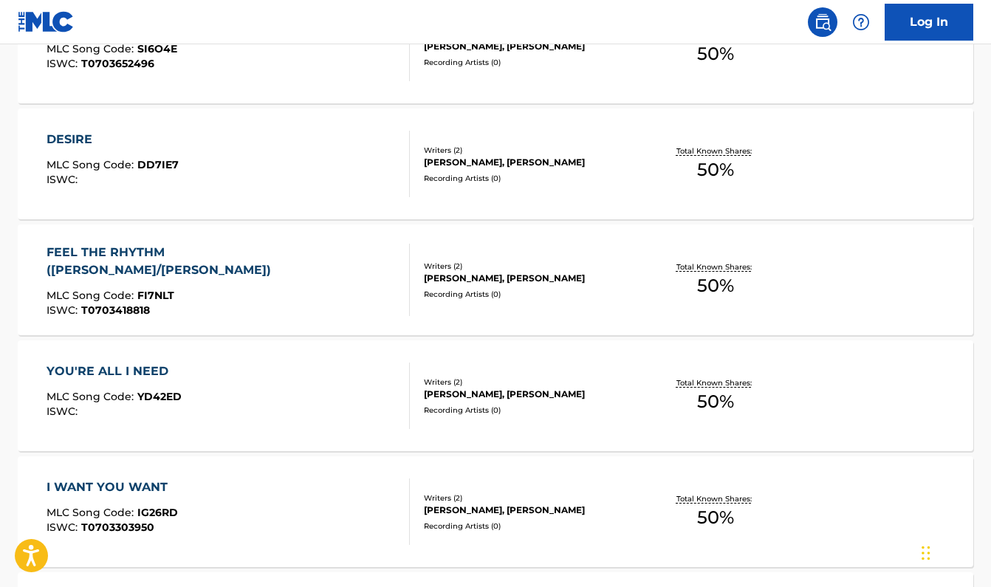
click at [73, 137] on div "DESIRE" at bounding box center [113, 140] width 132 height 18
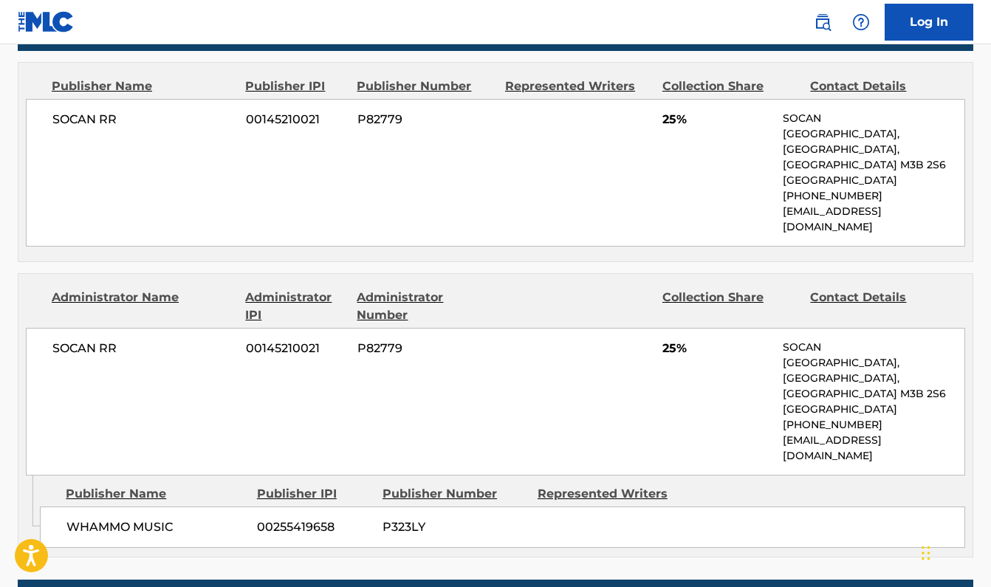
scroll to position [281, 0]
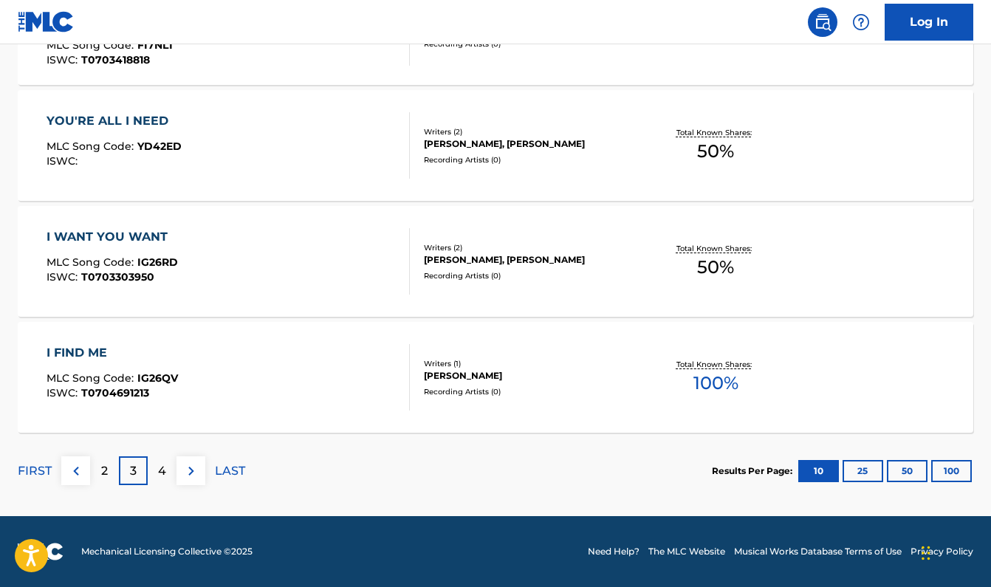
scroll to position [1220, 0]
click at [165, 470] on p "4" at bounding box center [162, 471] width 8 height 18
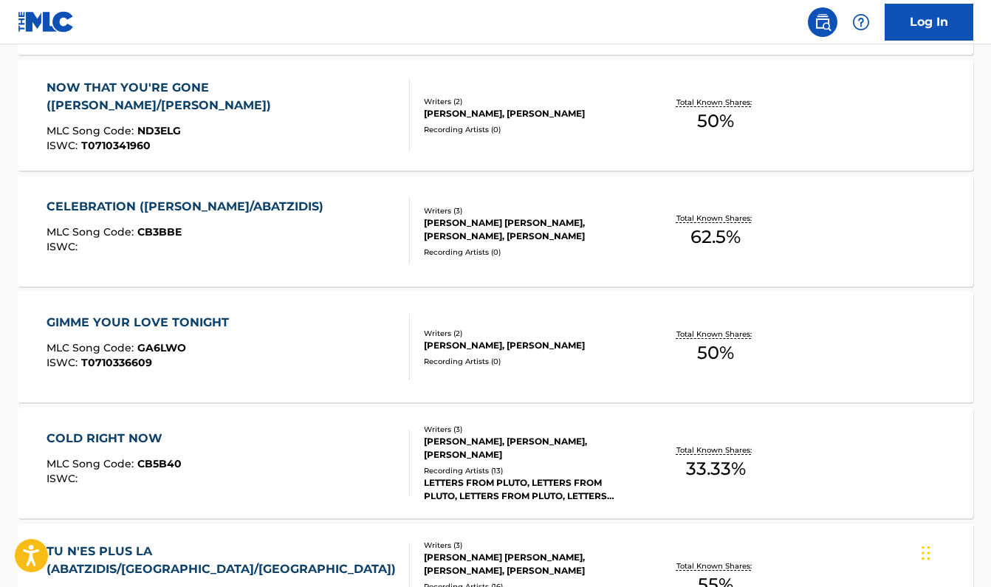
scroll to position [789, 0]
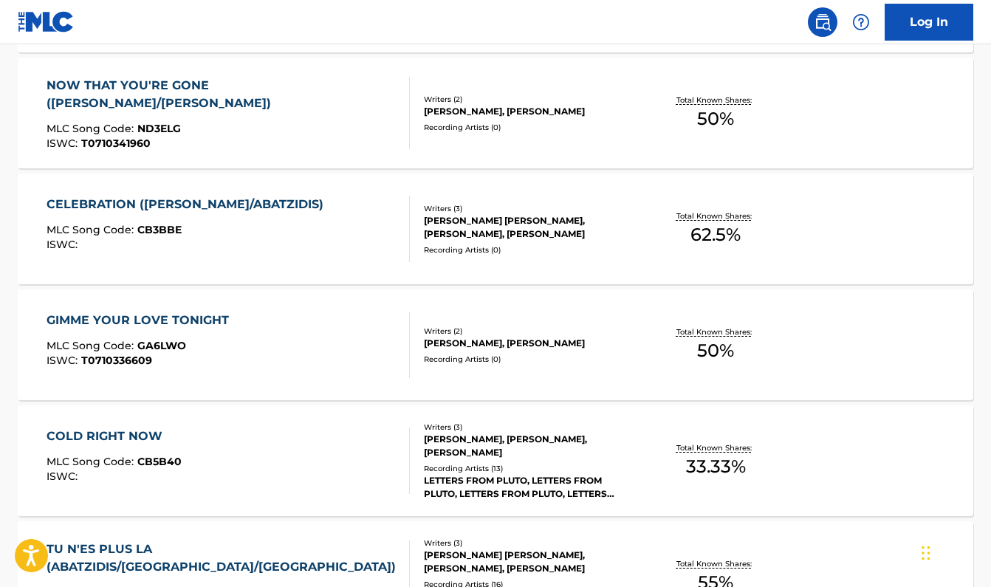
click at [89, 201] on div "CELEBRATION ([PERSON_NAME]/ABATZIDIS)" at bounding box center [189, 205] width 284 height 18
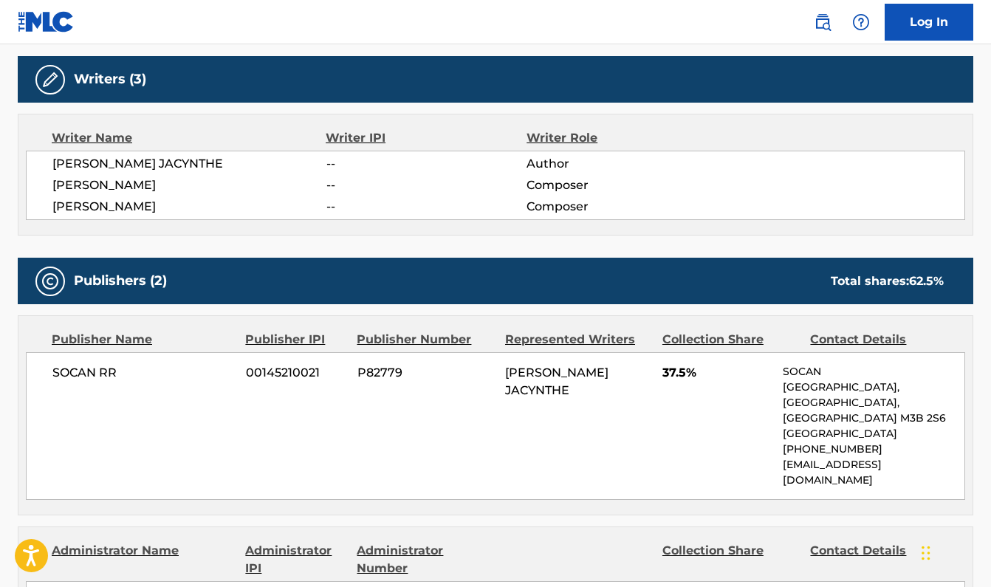
scroll to position [466, 0]
